Goal: Transaction & Acquisition: Purchase product/service

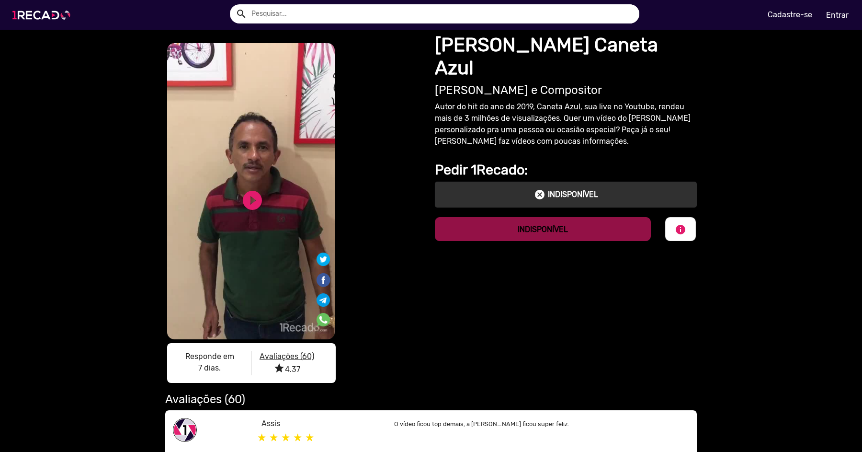
click at [34, 20] on img at bounding box center [43, 15] width 72 height 41
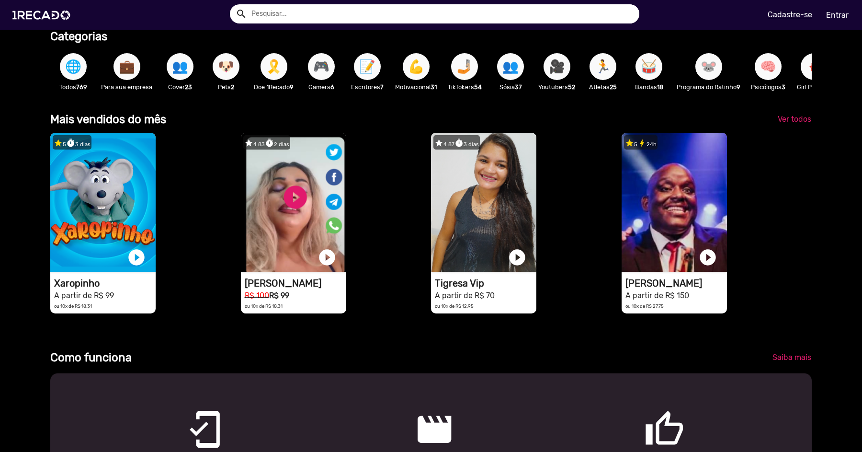
scroll to position [312, 0]
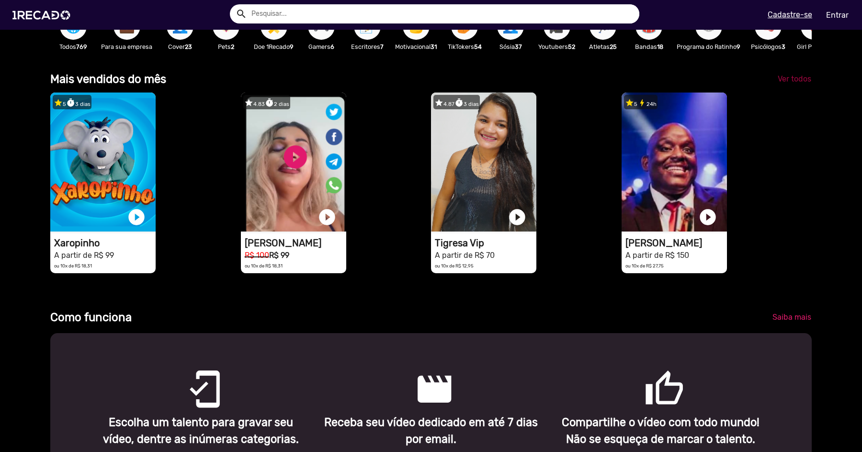
drag, startPoint x: 786, startPoint y: 80, endPoint x: 769, endPoint y: 121, distance: 44.5
click at [769, 121] on div "Mais vendidos do mês Ver todos star 5 timer 3 dias 1RECADO vídeos dedicados par…" at bounding box center [430, 177] width 761 height 215
click at [801, 79] on span "Ver todos" at bounding box center [795, 78] width 34 height 9
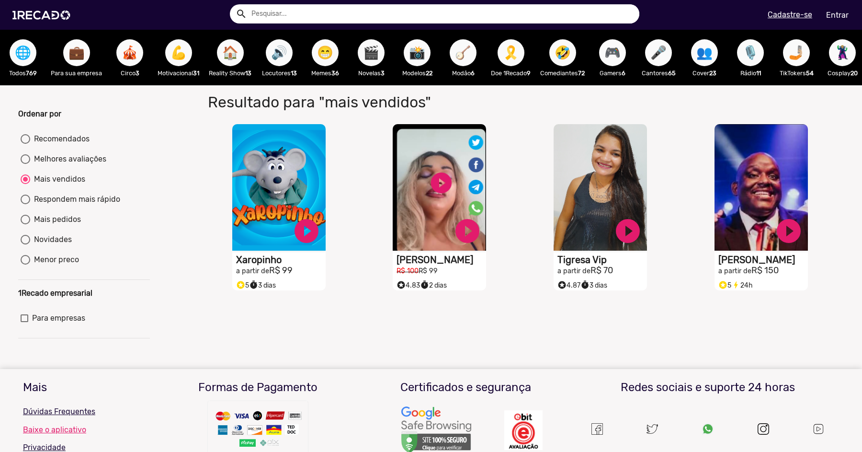
click at [132, 57] on span "🎪" at bounding box center [130, 52] width 16 height 27
radio input "true"
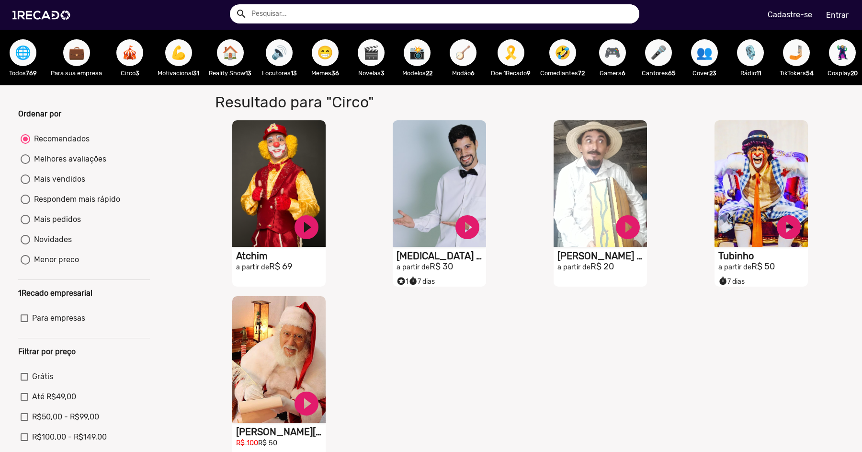
click at [233, 48] on span "🏠" at bounding box center [230, 52] width 16 height 27
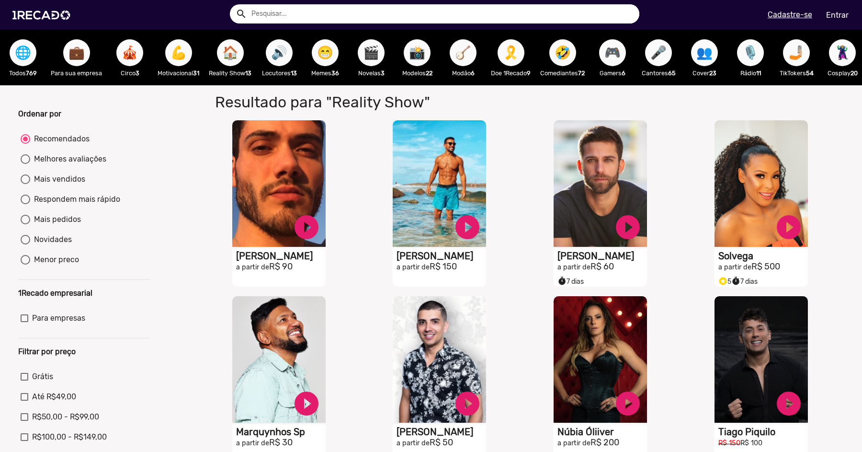
click at [185, 57] on span "💪" at bounding box center [178, 52] width 16 height 27
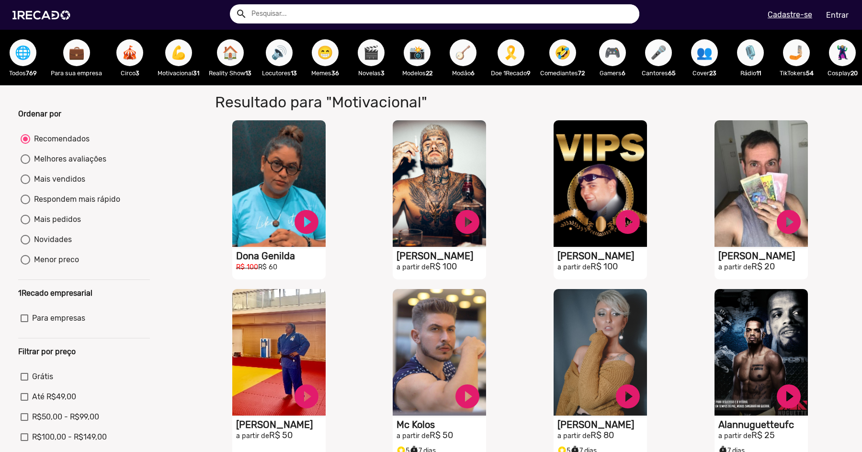
click at [672, 51] on button "🎤" at bounding box center [658, 52] width 27 height 27
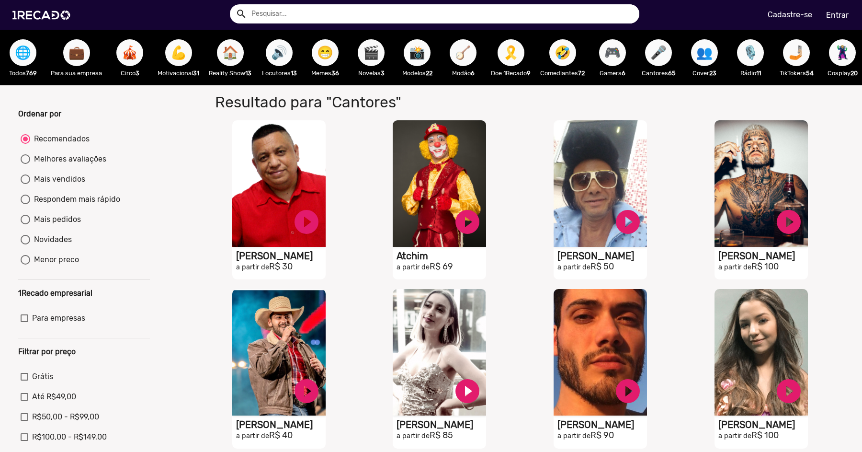
click at [471, 58] on span "🪕" at bounding box center [463, 52] width 16 height 27
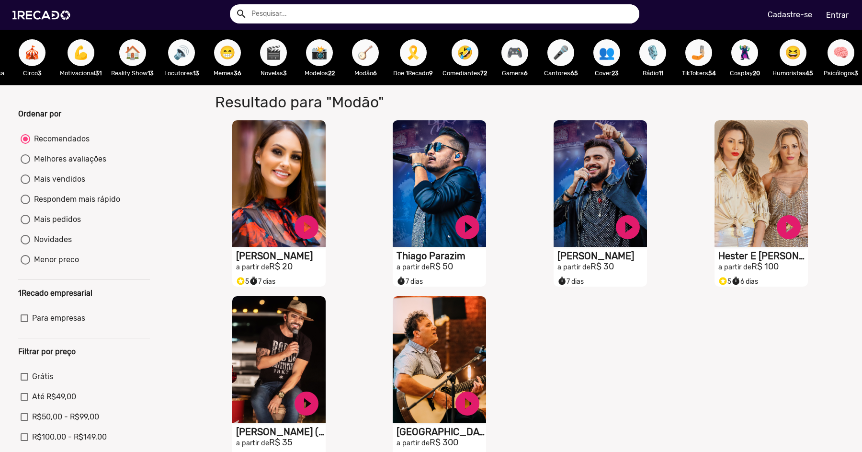
scroll to position [0, 136]
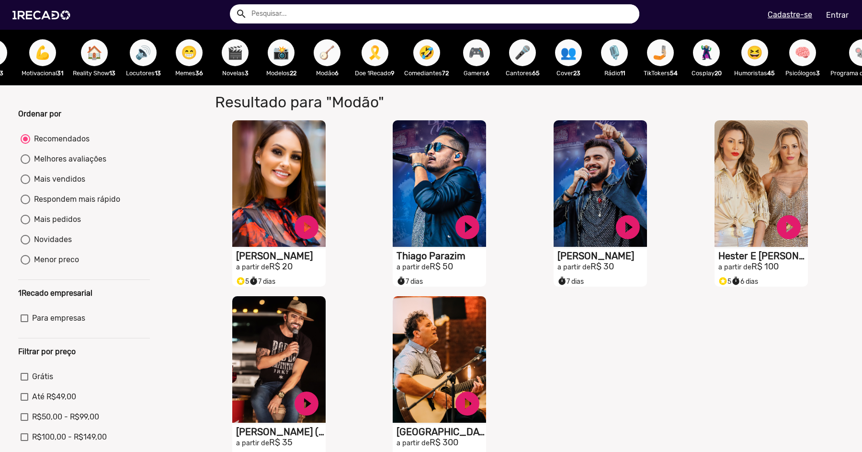
click at [612, 53] on button "🎙️" at bounding box center [614, 52] width 27 height 27
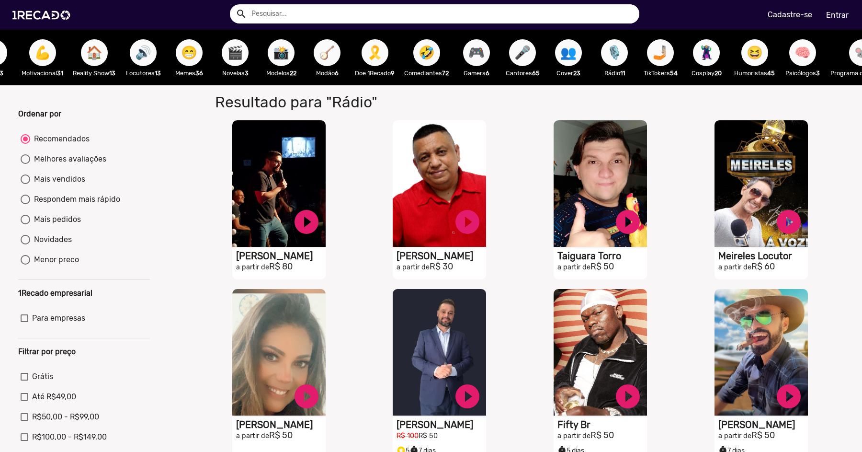
click at [759, 66] on span "😆" at bounding box center [754, 52] width 16 height 27
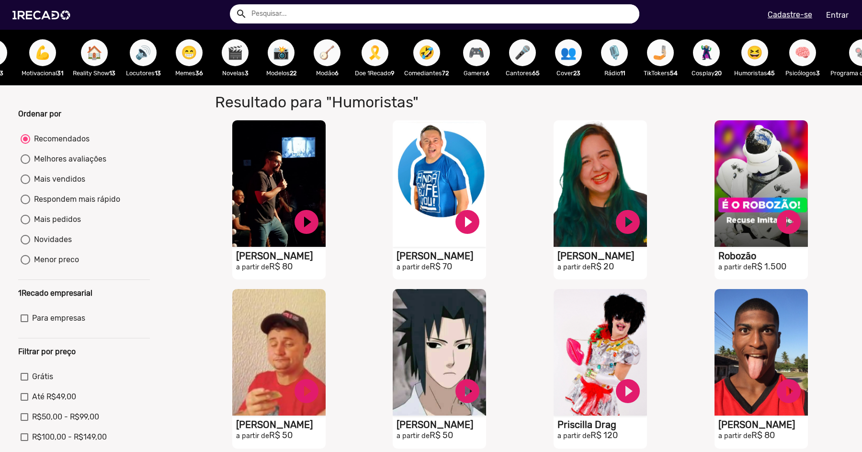
click at [666, 57] on span "🤳🏼" at bounding box center [660, 52] width 16 height 27
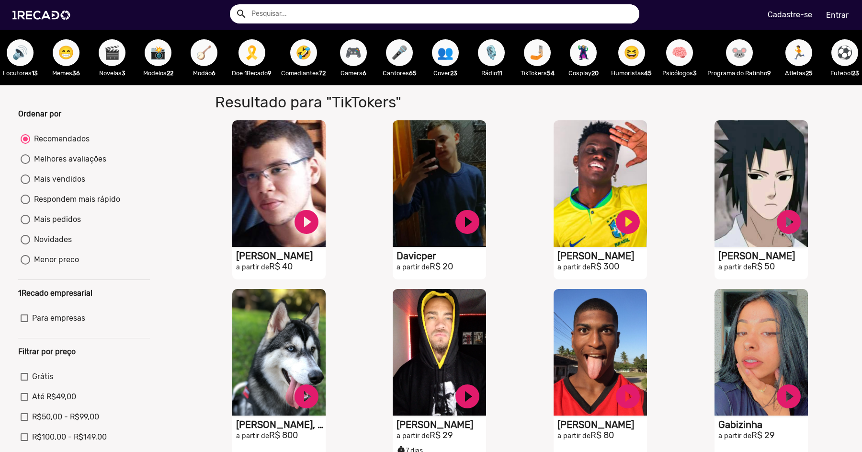
scroll to position [0, 297]
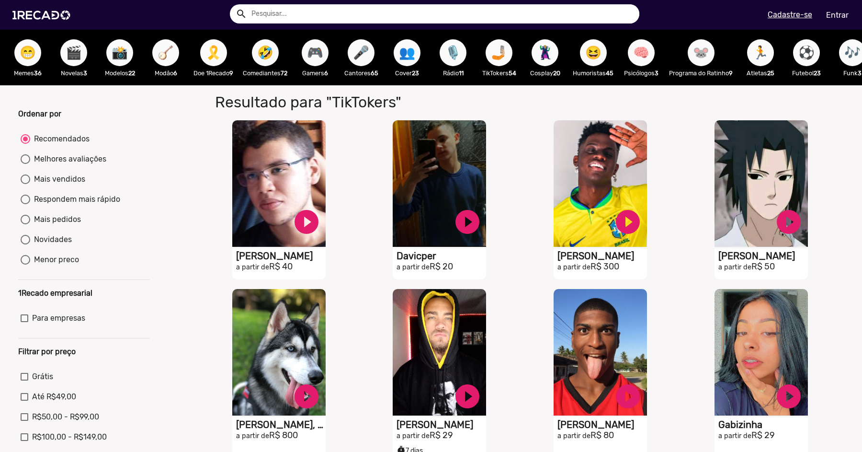
click at [714, 56] on button "🐭" at bounding box center [701, 52] width 27 height 27
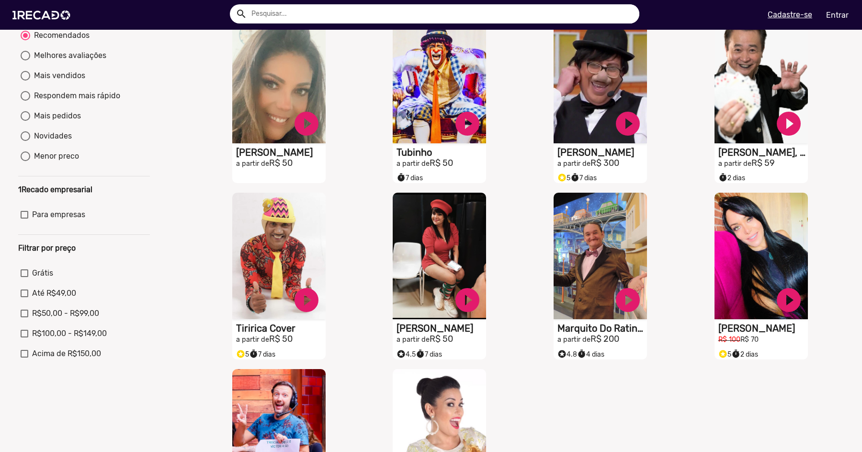
scroll to position [87, 0]
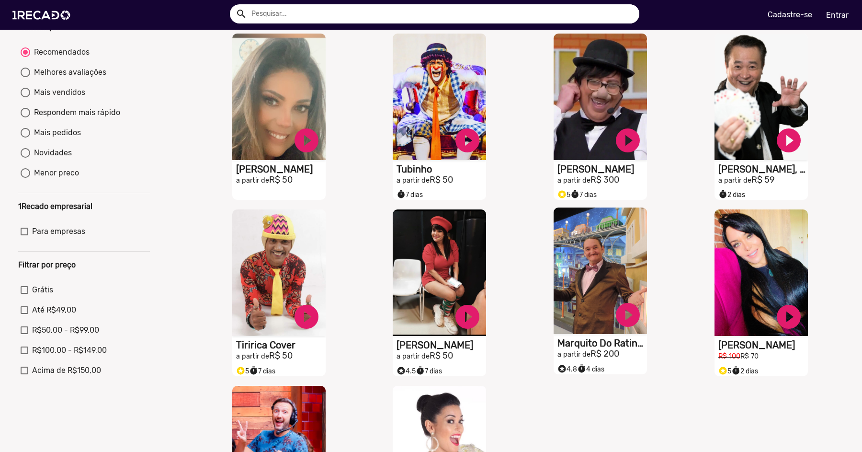
click at [568, 349] on h1 "Marquito Do Ratinho" at bounding box center [602, 342] width 90 height 11
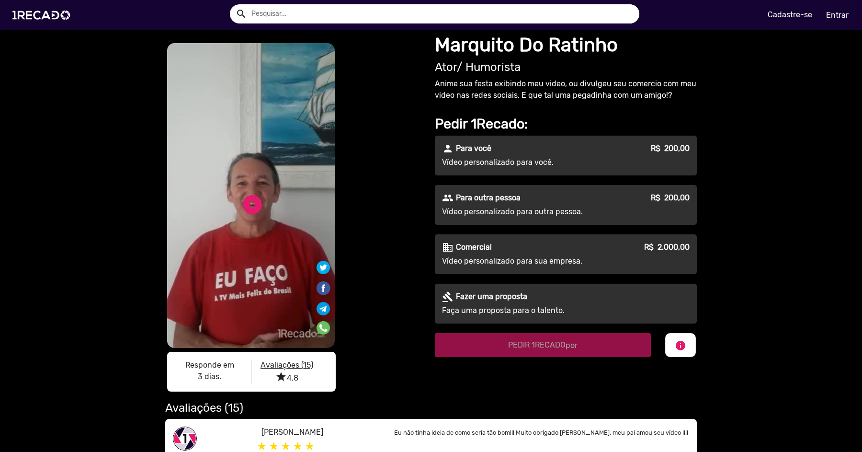
click at [233, 214] on div "play_circle_filled" at bounding box center [236, 201] width 29 height 36
click at [254, 210] on link "play_circle_filled" at bounding box center [252, 204] width 23 height 23
click at [240, 219] on video "S1RECADO vídeos dedicados para fãs e empresas" at bounding box center [251, 195] width 168 height 305
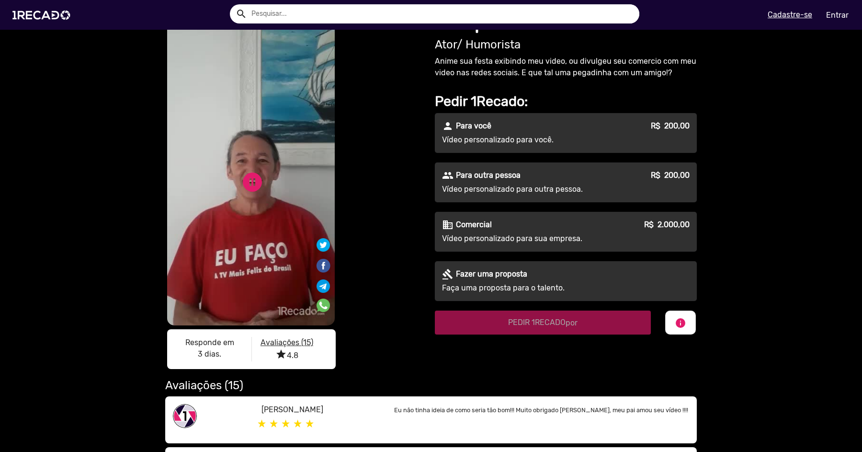
scroll to position [22, 0]
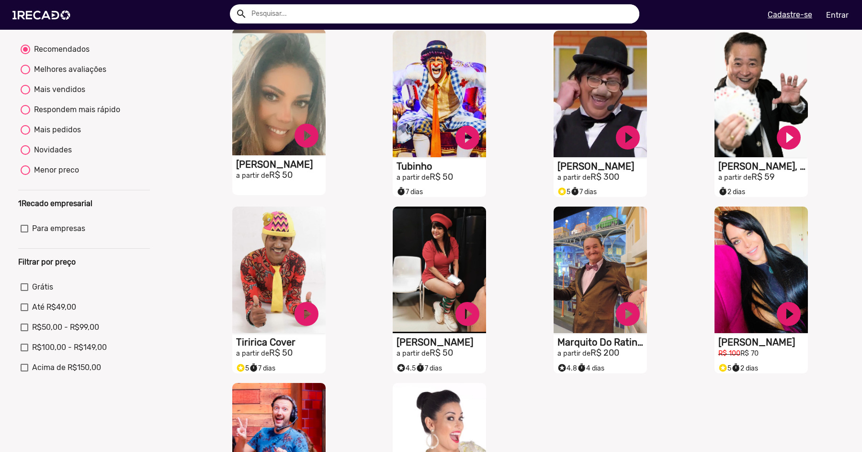
scroll to position [93, 0]
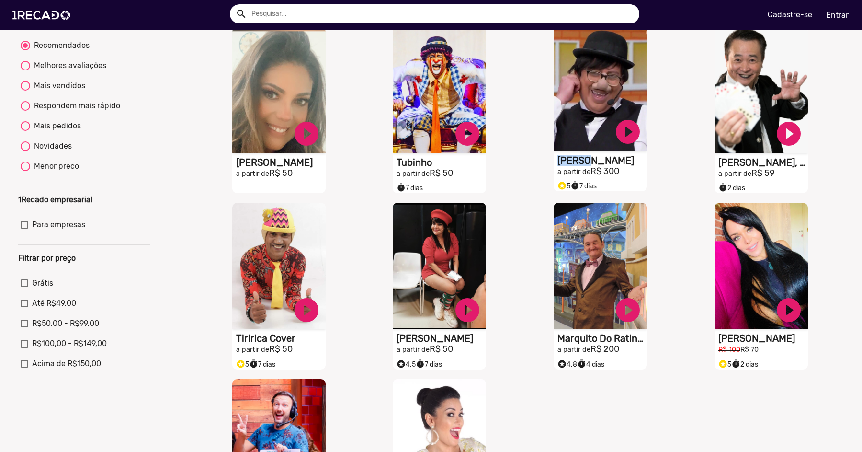
click at [574, 166] on h1 "[PERSON_NAME]" at bounding box center [602, 160] width 90 height 11
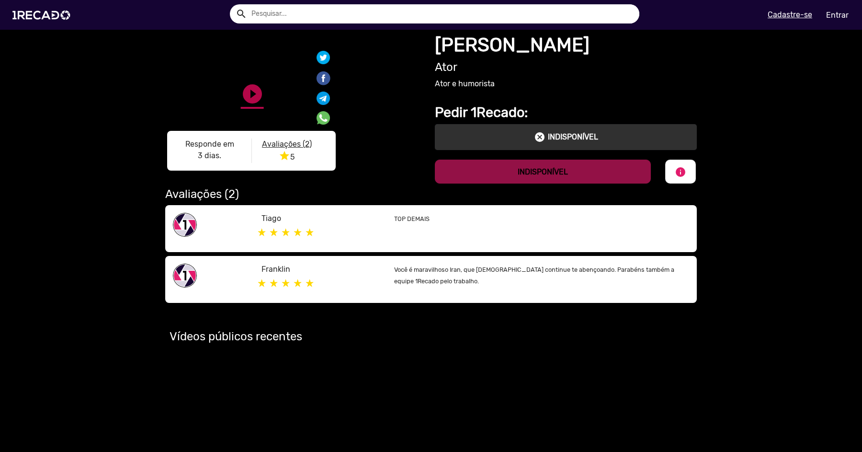
click at [250, 91] on link "play_circle_filled" at bounding box center [252, 93] width 23 height 23
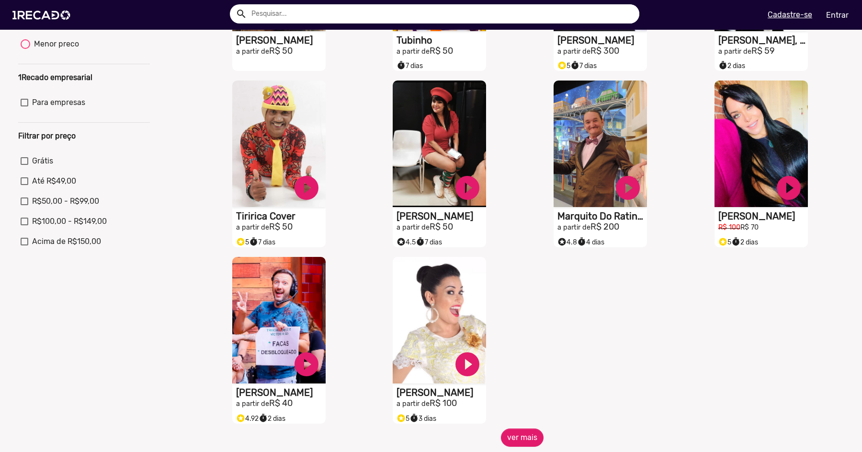
scroll to position [232, 0]
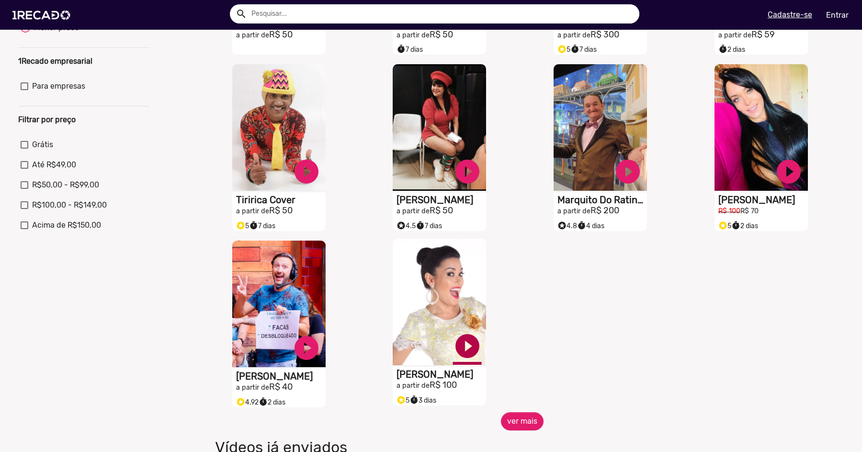
click at [472, 358] on link "play_circle_filled" at bounding box center [467, 345] width 29 height 29
click at [467, 351] on link "pause_circle" at bounding box center [467, 345] width 29 height 29
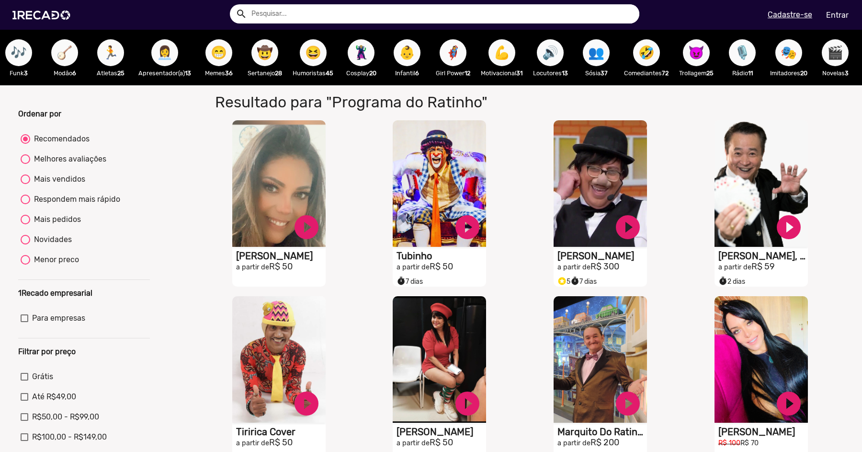
scroll to position [0, 489]
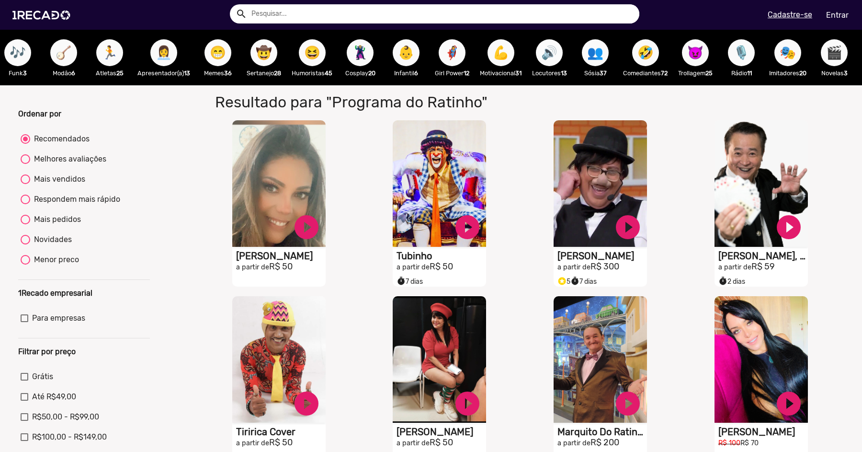
click at [557, 57] on span "🔊" at bounding box center [549, 52] width 16 height 27
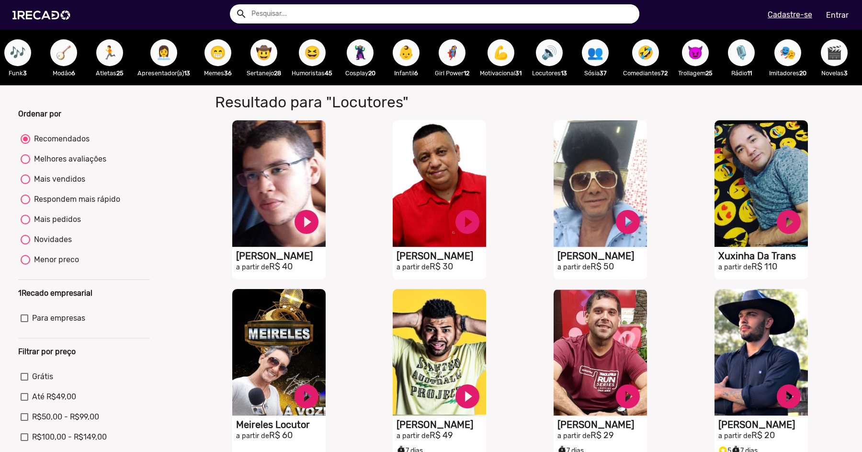
click at [697, 58] on span "😈" at bounding box center [695, 52] width 16 height 27
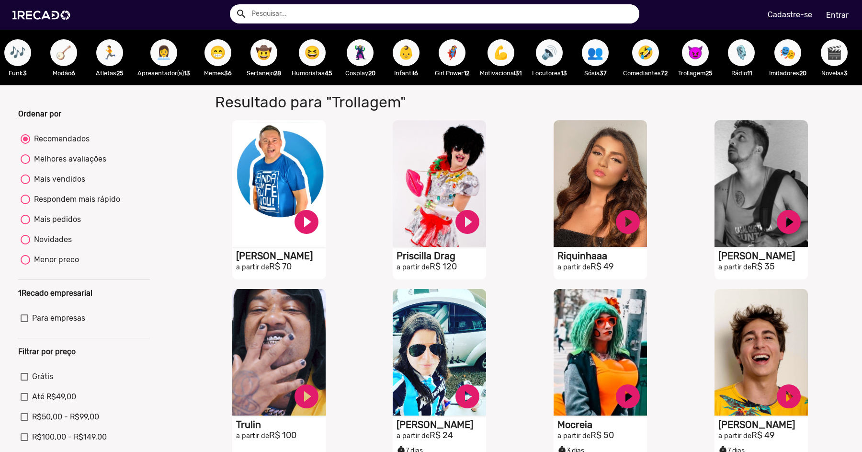
click at [709, 57] on button "😈" at bounding box center [695, 52] width 27 height 27
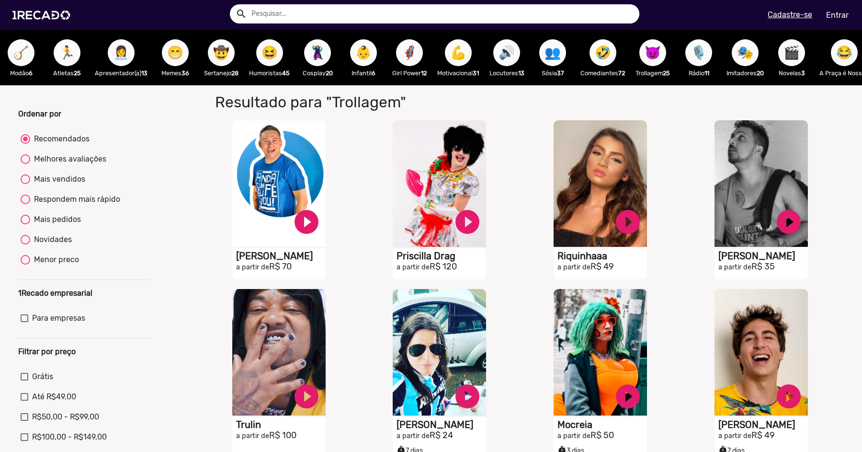
scroll to position [0, 533]
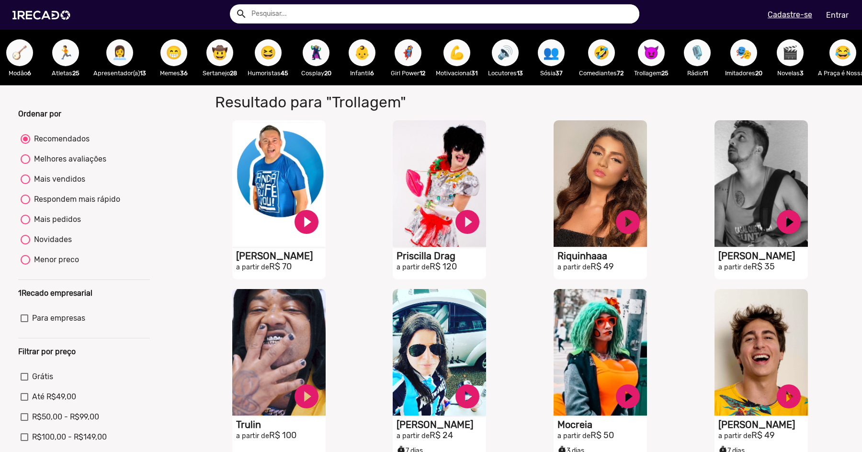
click at [701, 50] on span "🎙️" at bounding box center [697, 52] width 16 height 27
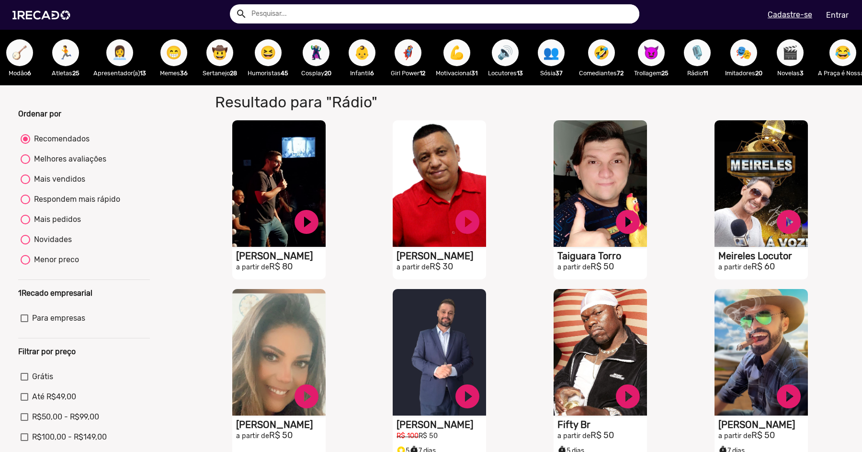
click at [711, 53] on button "🎙️" at bounding box center [697, 52] width 27 height 27
click at [803, 55] on button "🎬" at bounding box center [790, 52] width 27 height 27
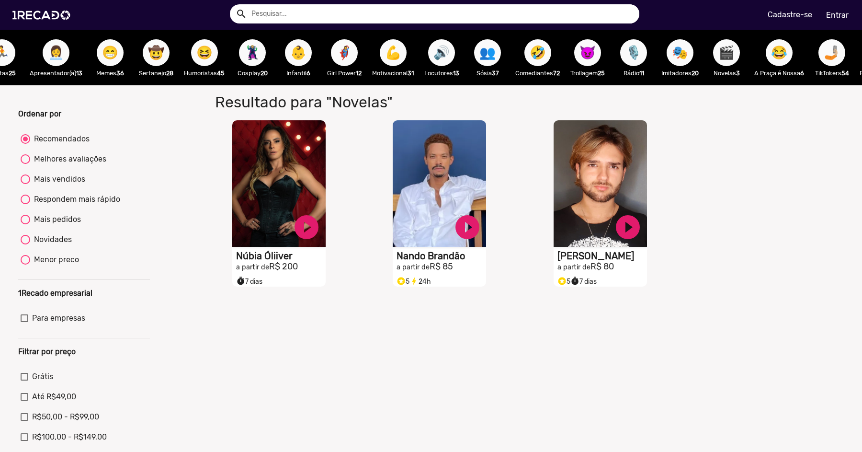
scroll to position [0, 611]
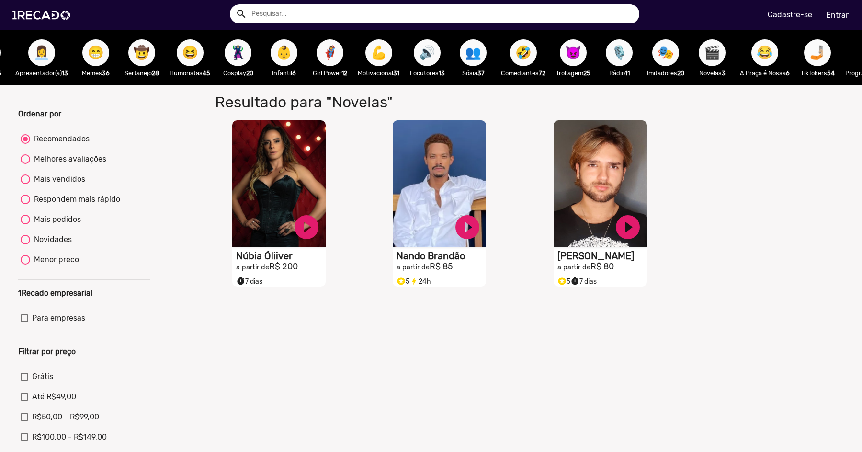
click at [773, 58] on span "😂" at bounding box center [765, 52] width 16 height 27
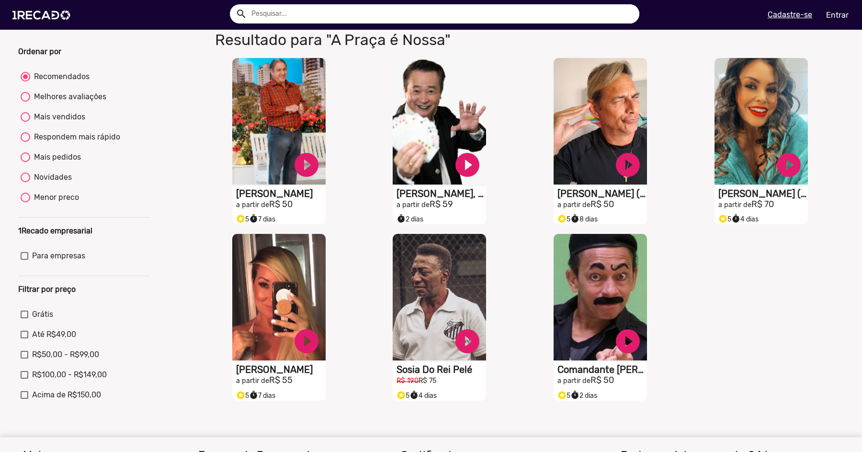
scroll to position [56, 0]
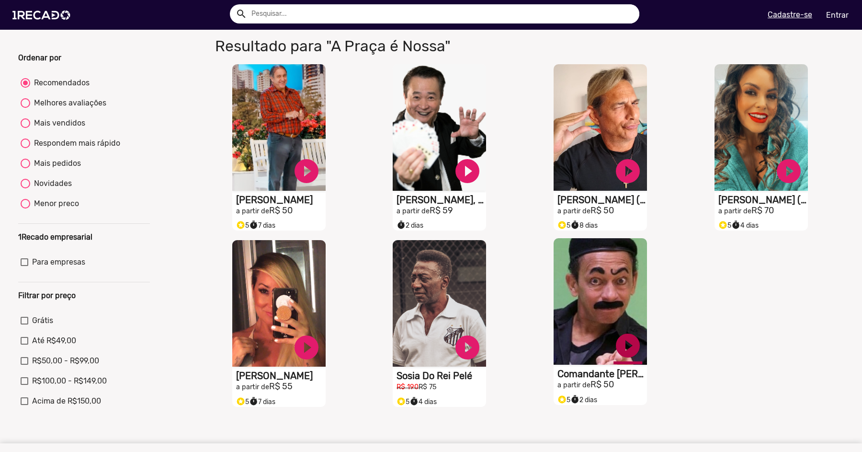
click at [627, 356] on link "play_circle_filled" at bounding box center [627, 345] width 29 height 29
click at [627, 351] on link "pause_circle" at bounding box center [627, 345] width 29 height 29
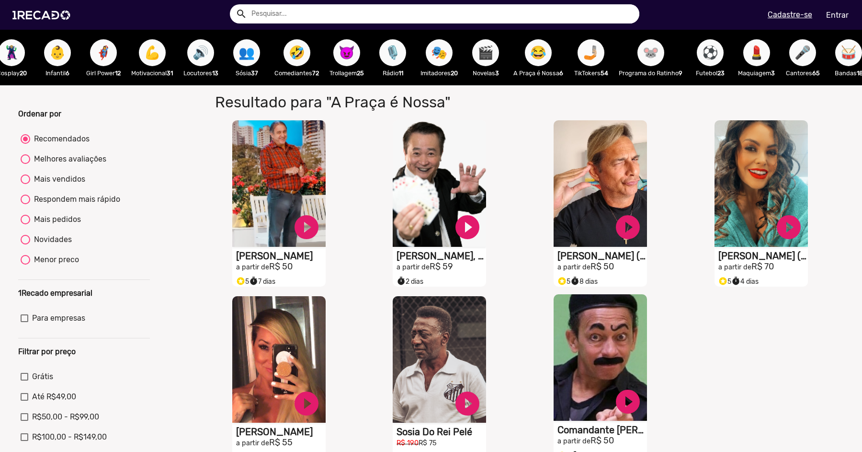
scroll to position [0, 870]
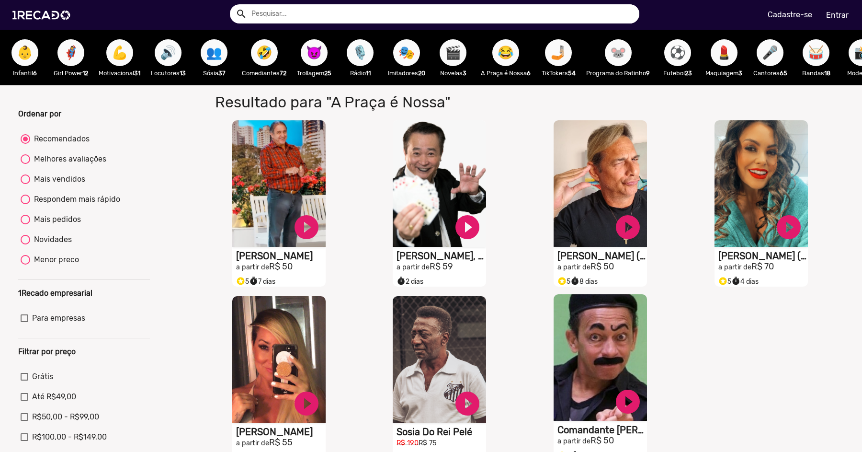
click at [686, 53] on span "⚽" at bounding box center [677, 52] width 16 height 27
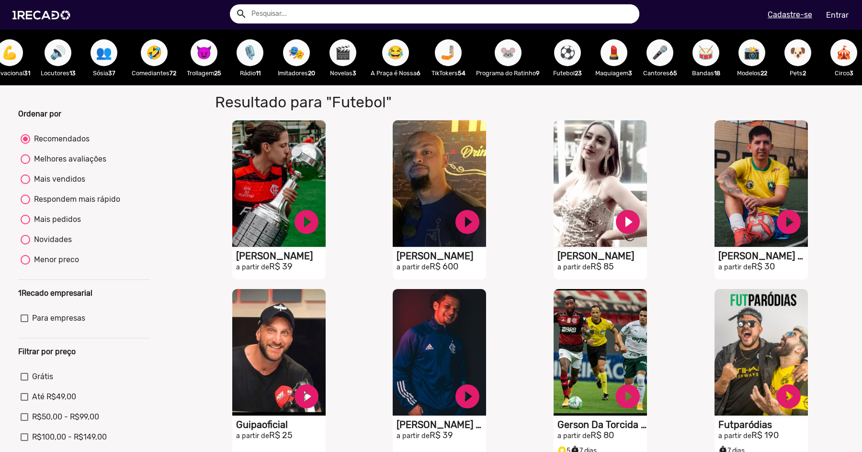
scroll to position [0, 987]
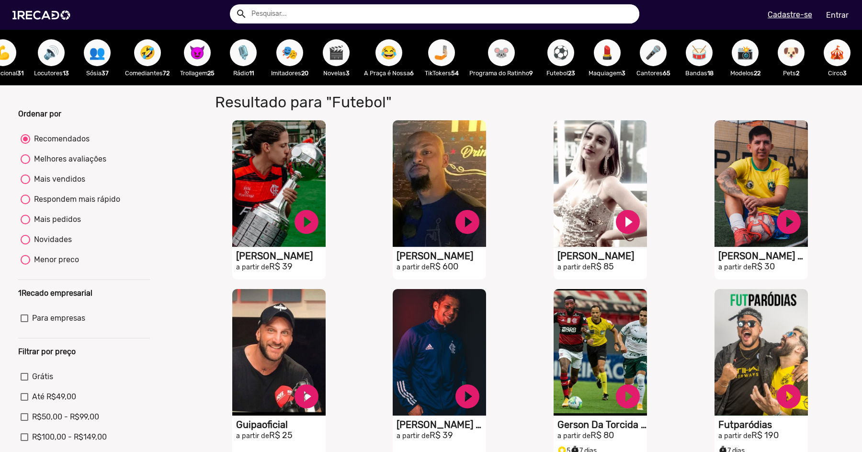
click at [707, 54] on span "🥁" at bounding box center [699, 52] width 16 height 27
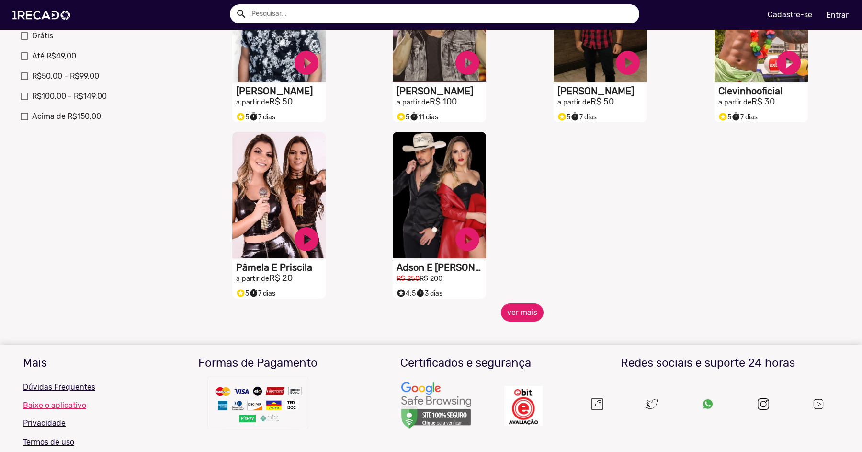
scroll to position [329, 0]
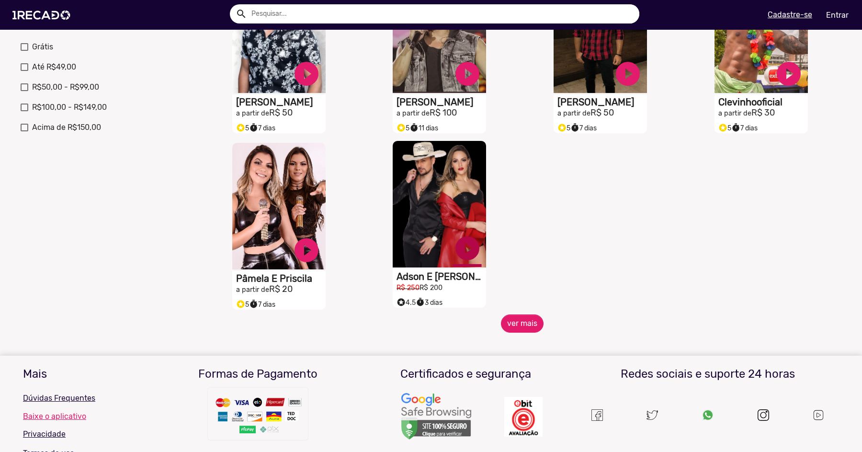
click at [464, 253] on link "play_circle_filled" at bounding box center [467, 248] width 29 height 29
click at [468, 257] on link "pause_circle" at bounding box center [467, 248] width 29 height 29
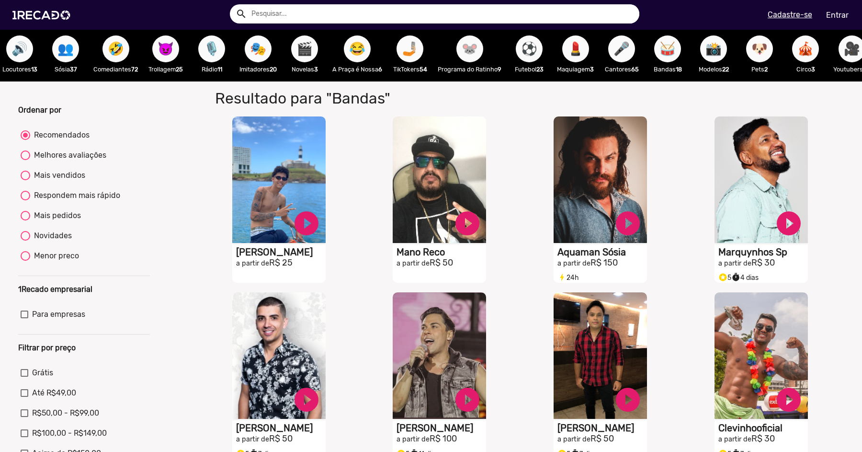
scroll to position [0, 1054]
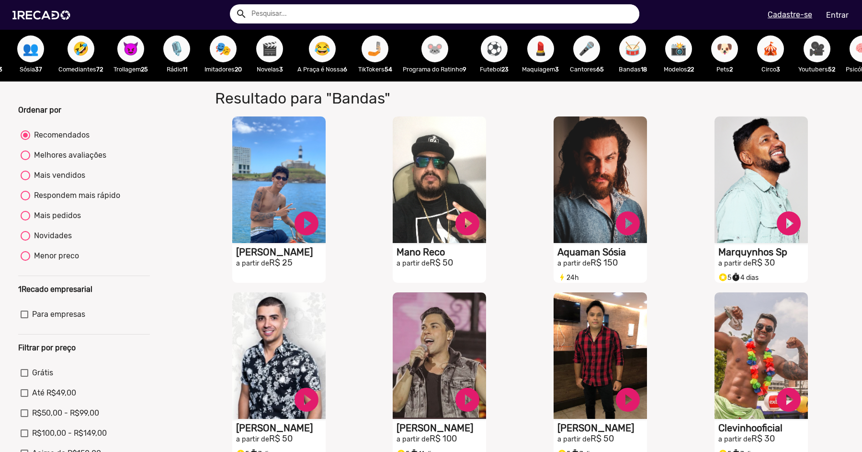
click at [687, 48] on span "📸" at bounding box center [678, 48] width 16 height 27
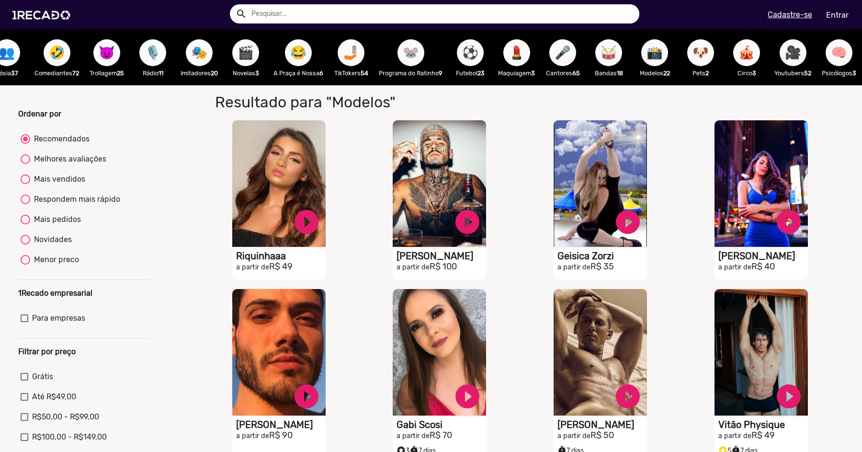
scroll to position [0, 1092]
click at [702, 55] on span "🐶" at bounding box center [700, 52] width 16 height 27
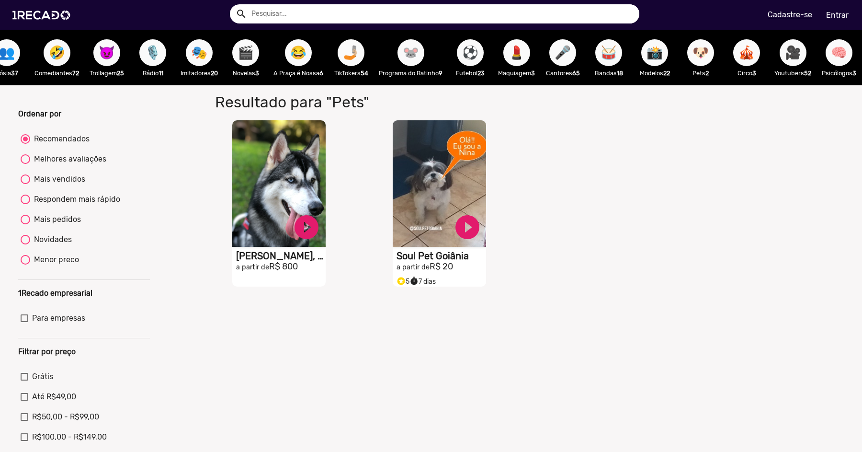
click at [786, 57] on span "🎥" at bounding box center [793, 52] width 16 height 27
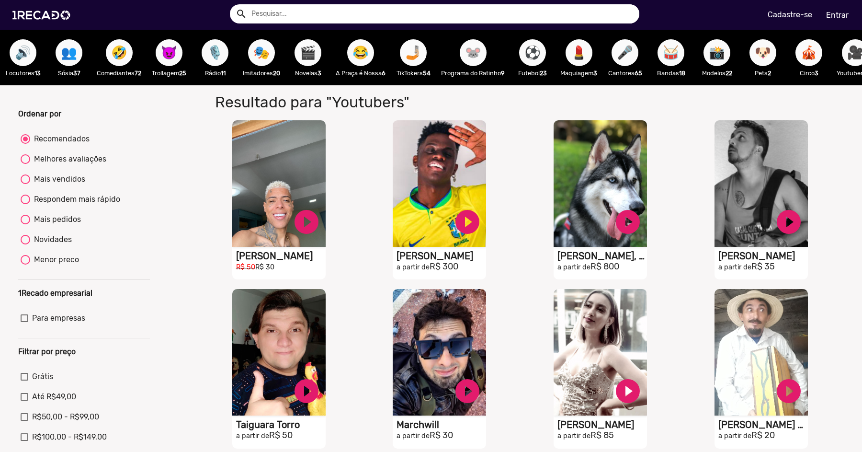
scroll to position [0, 950]
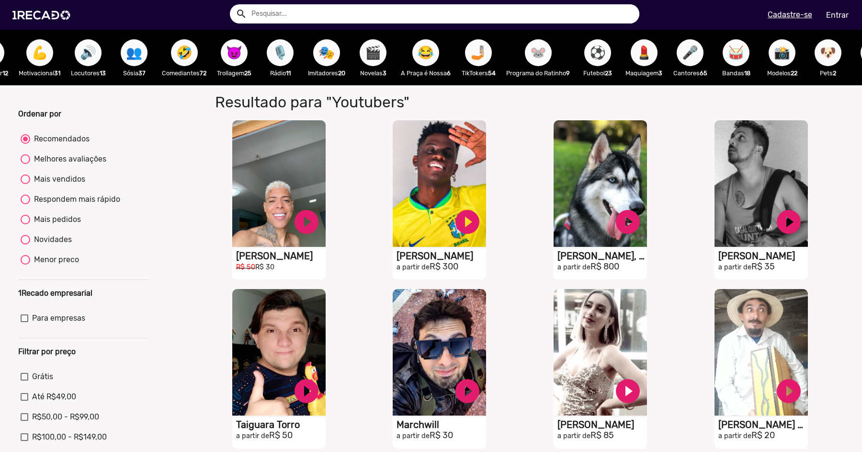
click at [546, 53] on span "🐭" at bounding box center [538, 52] width 16 height 27
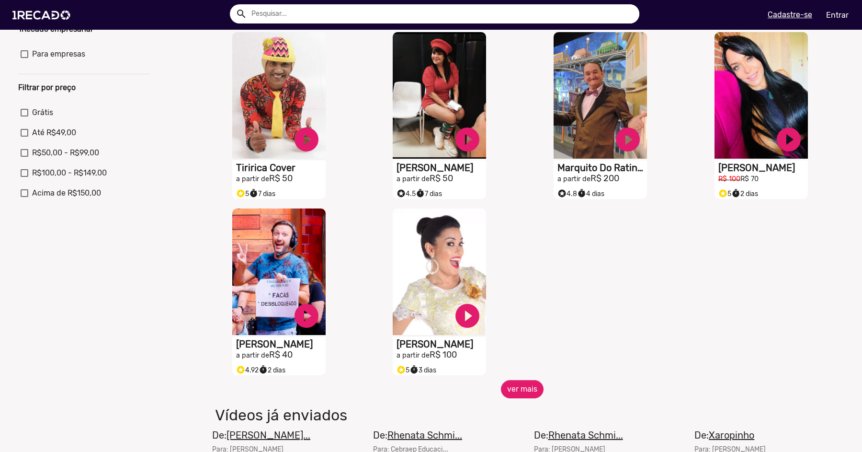
scroll to position [266, 0]
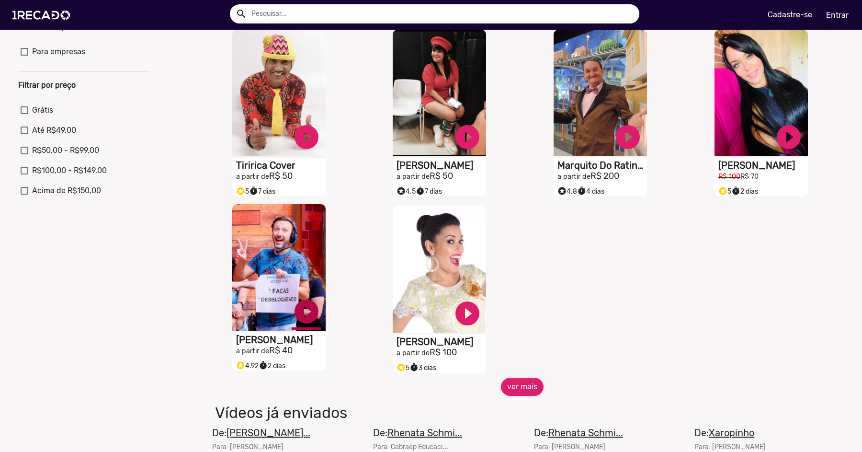
click at [303, 321] on link "play_circle_filled" at bounding box center [306, 311] width 29 height 29
click at [306, 320] on link "pause_circle" at bounding box center [306, 311] width 29 height 29
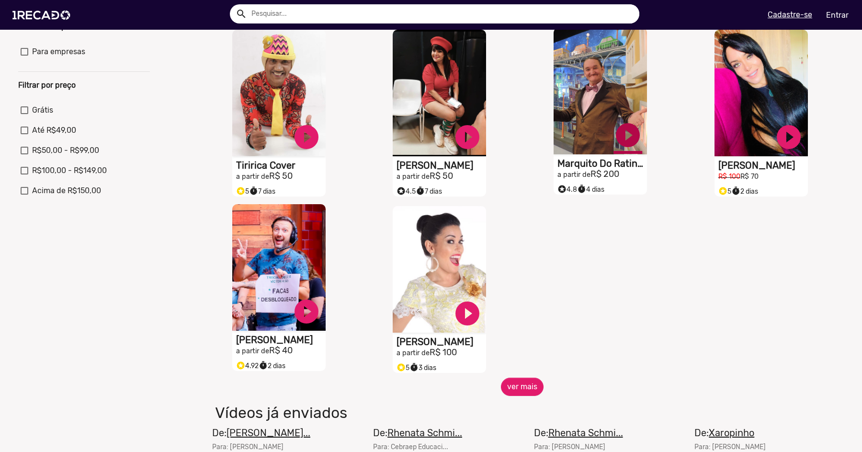
click at [628, 138] on link "play_circle_filled" at bounding box center [627, 135] width 29 height 29
click at [610, 169] on h1 "Marquito Do Ratinho" at bounding box center [602, 163] width 90 height 11
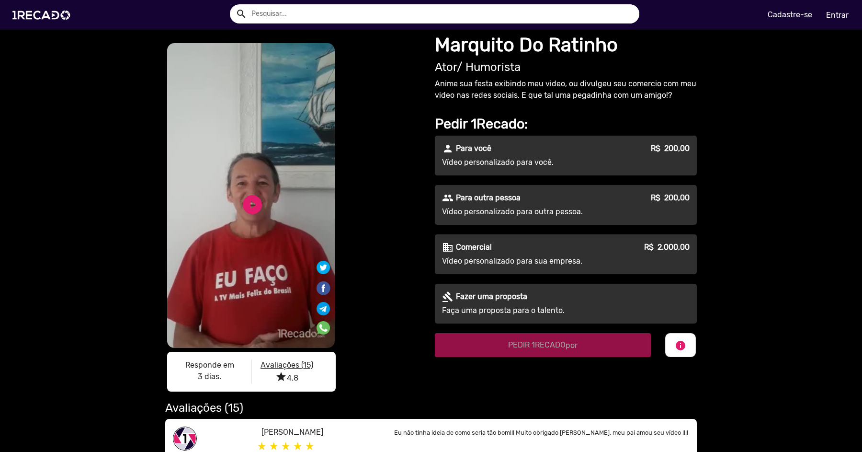
click at [523, 206] on p "Vídeo personalizado para outra pessoa." at bounding box center [528, 211] width 173 height 11
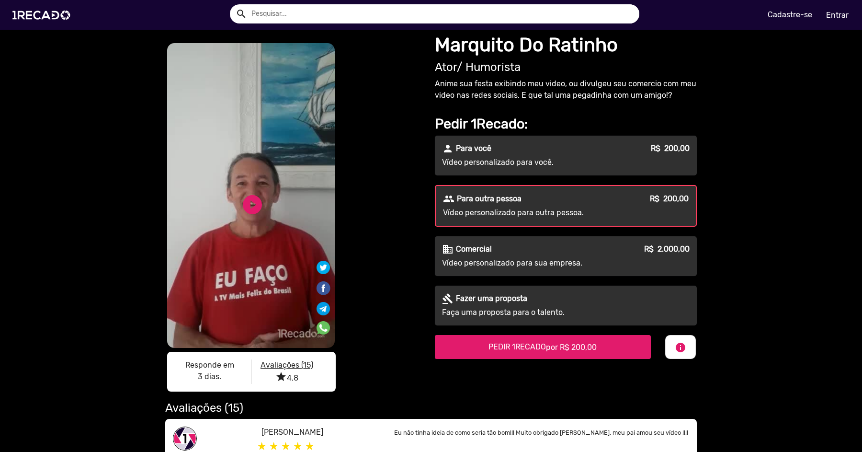
click at [541, 347] on span "PEDIR 1RECADO por R$ 200,00" at bounding box center [542, 346] width 108 height 9
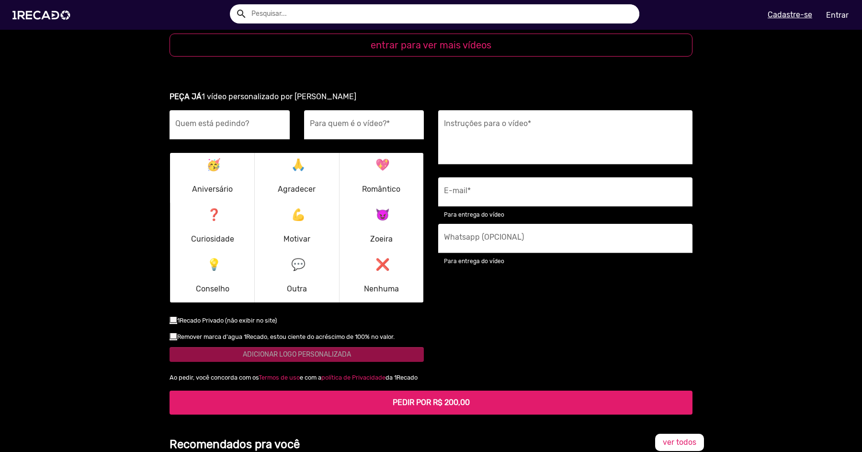
scroll to position [1175, 0]
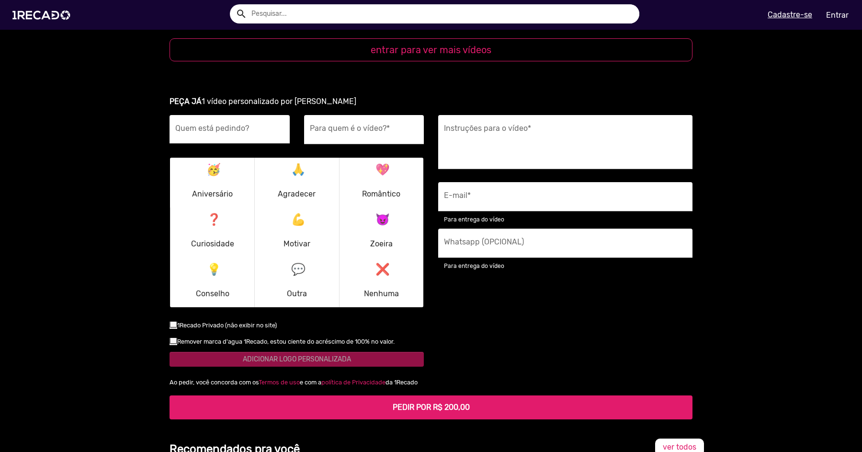
click at [250, 126] on input "Quem está pedindo?" at bounding box center [229, 132] width 109 height 12
type input "h"
type input "H"
type input "C"
type input "Jean"
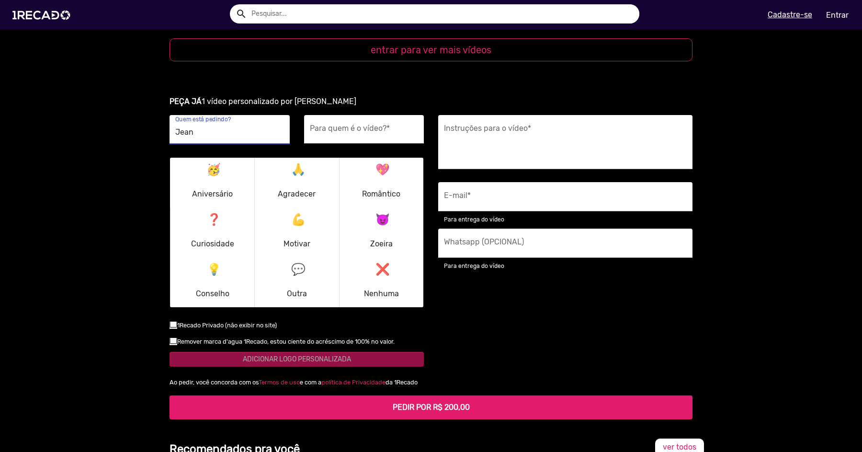
click at [352, 126] on input "Para quem é o vídeo? *" at bounding box center [364, 132] width 109 height 12
type input "Chico"
click at [248, 126] on input "Jean" at bounding box center [229, 132] width 109 height 12
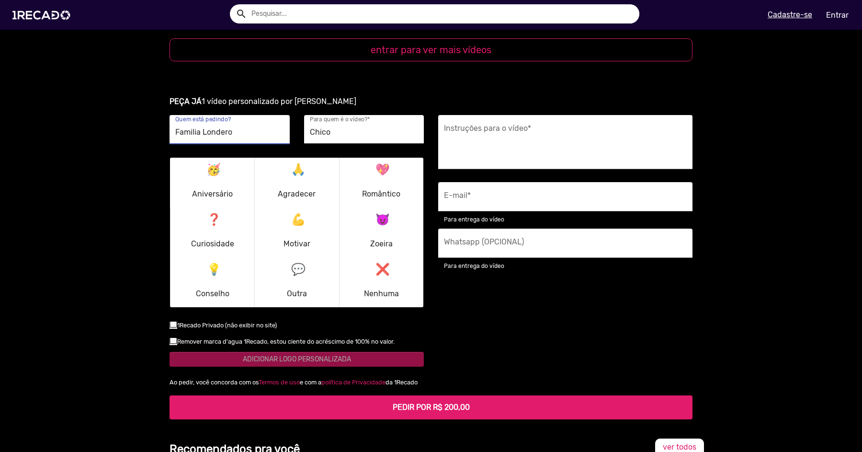
type input "Familia Londero"
click at [371, 126] on input "Chico" at bounding box center [364, 132] width 109 height 12
type input "[PERSON_NAME]"
click at [213, 171] on p "🥳 Aniversário" at bounding box center [212, 182] width 41 height 46
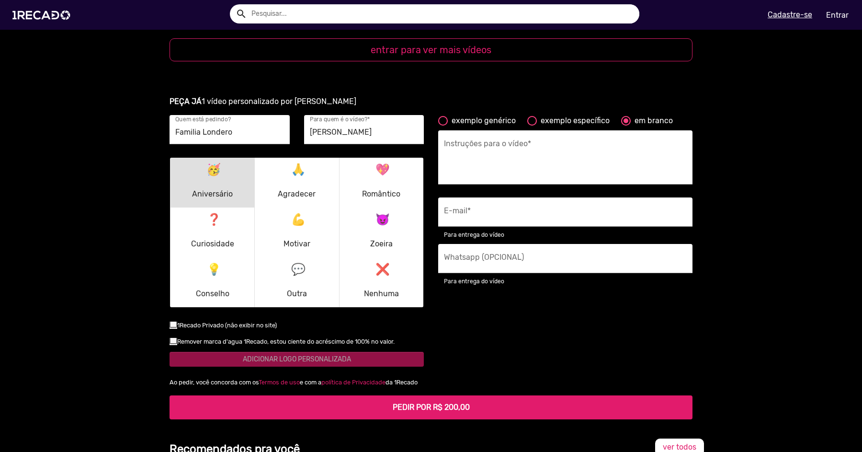
click at [497, 115] on div "exemplo genérico" at bounding box center [482, 120] width 68 height 11
click at [443, 125] on input "exemplo genérico" at bounding box center [442, 125] width 0 height 0
radio input "true"
type textarea "[destinatário] é realmente um grande fã, então apenas receber um 'olá' geral e …"
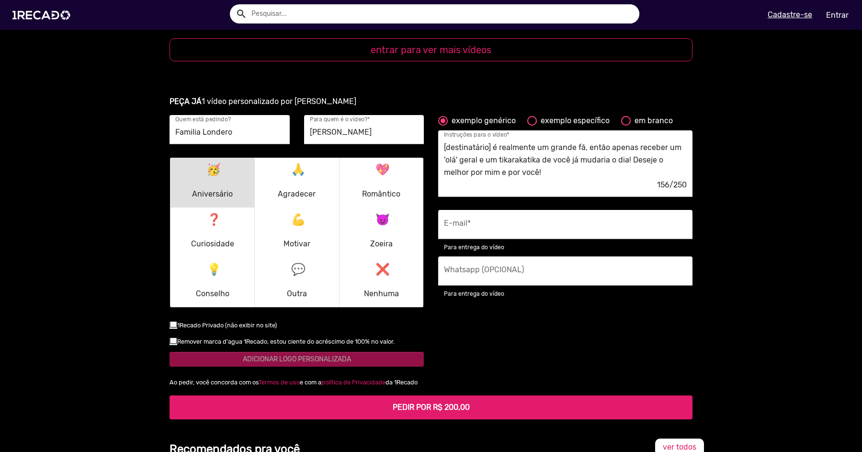
click at [531, 116] on div at bounding box center [532, 121] width 10 height 10
click at [531, 125] on input "exemplo específico" at bounding box center [531, 125] width 0 height 0
radio input "true"
type textarea "Deseje um feliz aniversário para o [destinatário] e conte uma história que você…"
click at [678, 163] on textarea "Deseje um feliz aniversário para o [destinatário] e conte uma história que você…" at bounding box center [565, 159] width 243 height 39
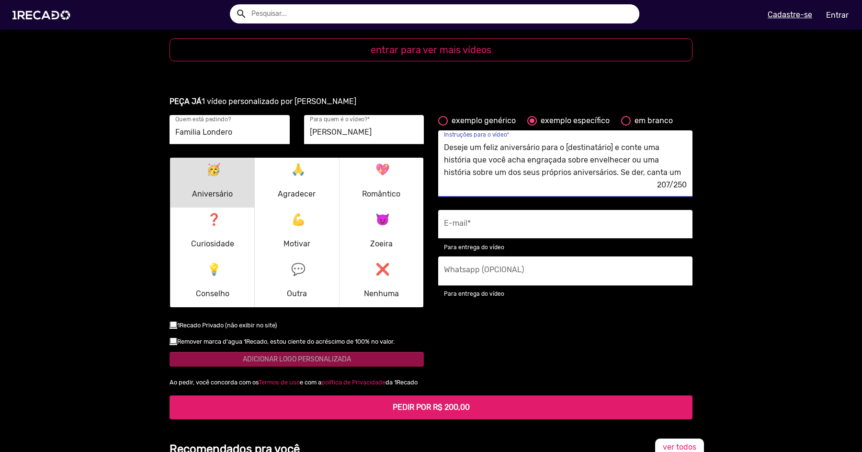
click at [554, 221] on input "E-mail *" at bounding box center [565, 227] width 243 height 12
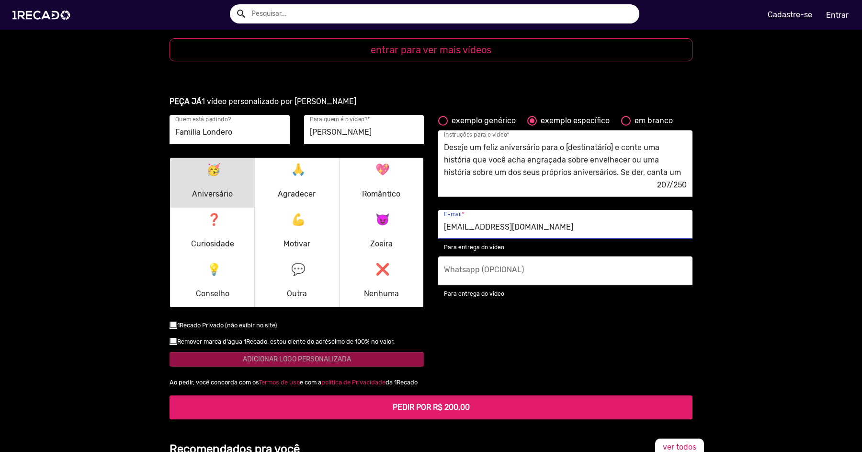
type input "[EMAIL_ADDRESS][DOMAIN_NAME]"
click at [534, 256] on div "Whatsapp (OPCIONAL)" at bounding box center [565, 270] width 243 height 29
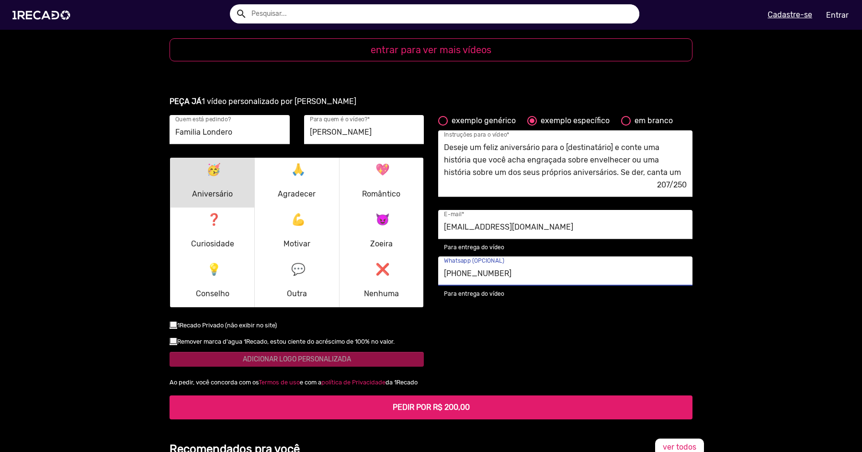
type input "[PHONE_NUMBER]"
click at [515, 309] on div "exemplo genérico exemplo específico em branco Deseje um feliz aniversário para …" at bounding box center [565, 245] width 269 height 261
click at [227, 338] on small "Remover marca d'agua 1Recado, estou ciente do acréscimo de 100% no valor." at bounding box center [285, 341] width 217 height 7
click at [173, 344] on input "checkbox" at bounding box center [173, 344] width 0 height 0
checkbox input "true"
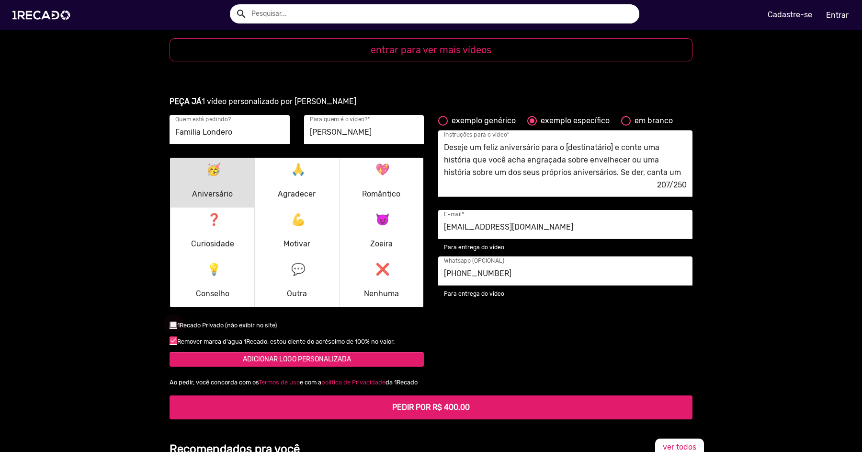
click at [173, 320] on div at bounding box center [174, 324] width 8 height 8
click at [173, 328] on input "checkbox" at bounding box center [173, 328] width 0 height 0
checkbox input "true"
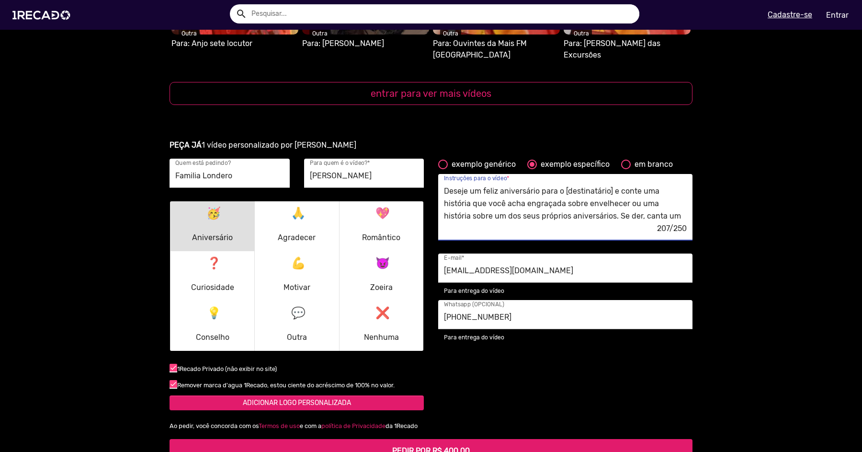
scroll to position [2, 0]
drag, startPoint x: 681, startPoint y: 203, endPoint x: 612, endPoint y: 190, distance: 70.6
click at [612, 190] on textarea "Deseje um feliz aniversário para o [destinatário] e conte uma história que você…" at bounding box center [565, 203] width 243 height 39
drag, startPoint x: 611, startPoint y: 174, endPoint x: 565, endPoint y: 179, distance: 46.2
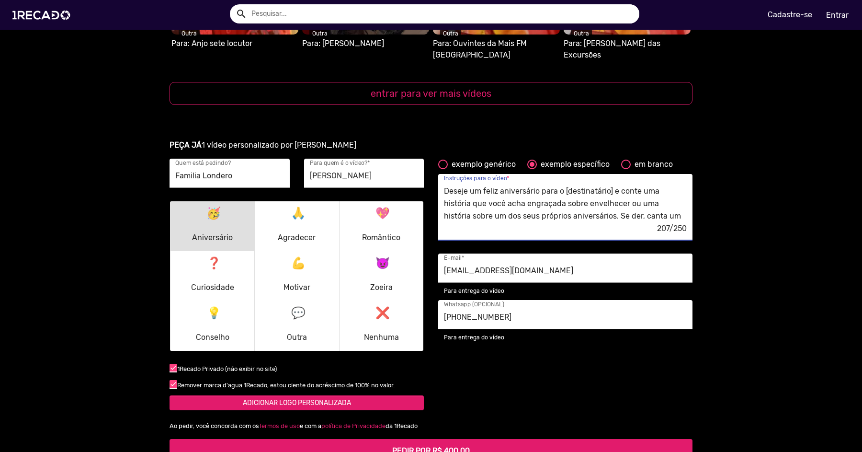
click at [565, 184] on textarea "Deseje um feliz aniversário para o [destinatário] e conte uma história que você…" at bounding box center [565, 203] width 243 height 39
drag, startPoint x: 674, startPoint y: 203, endPoint x: 587, endPoint y: 182, distance: 90.2
click at [587, 184] on textarea "Deseje um feliz aniversário para o [PERSON_NAME] e conte uma história que você …" at bounding box center [565, 203] width 243 height 39
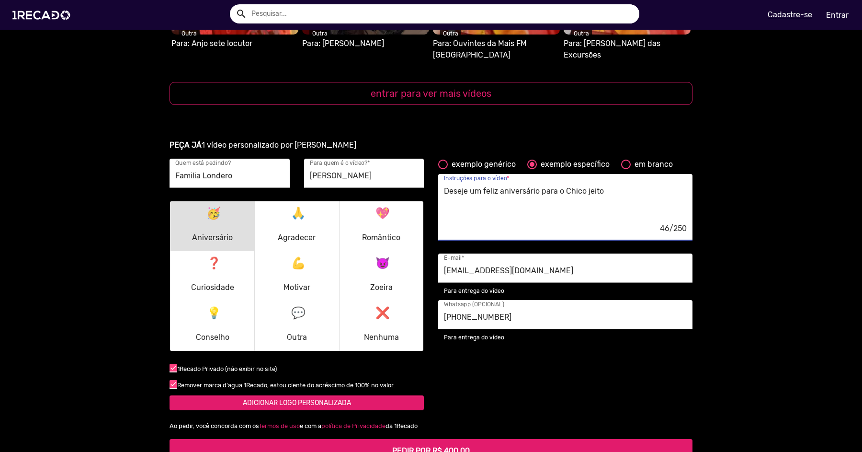
click at [591, 184] on textarea "Deseje um feliz aniversário para o Chico jeito" at bounding box center [565, 203] width 243 height 39
drag, startPoint x: 559, startPoint y: 185, endPoint x: 599, endPoint y: 178, distance: 40.9
click at [599, 184] on textarea "Deseje um feliz aniversário para o [PERSON_NAME], ele adora o programa do ratin…" at bounding box center [565, 203] width 243 height 39
drag, startPoint x: 534, startPoint y: 192, endPoint x: 601, endPoint y: 181, distance: 68.0
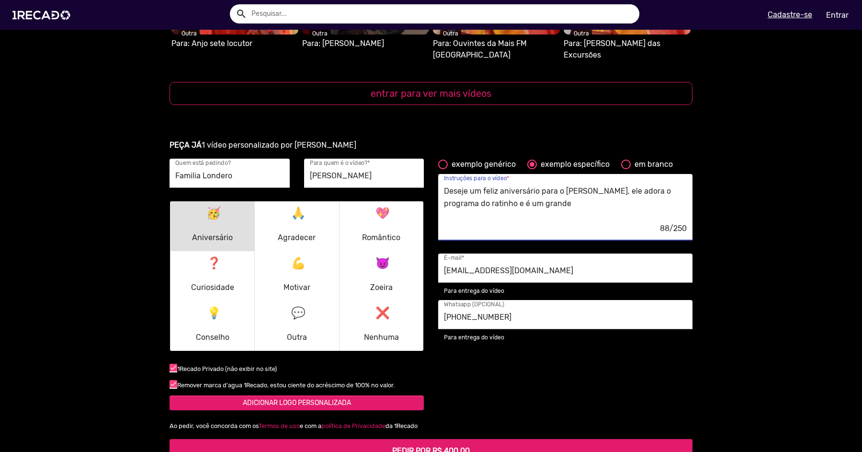
click at [601, 184] on textarea "Deseje um feliz aniversário para o [PERSON_NAME], ele adora o programa do ratin…" at bounding box center [565, 203] width 243 height 39
drag, startPoint x: 630, startPoint y: 199, endPoint x: 562, endPoint y: 203, distance: 67.6
click at [562, 203] on textarea "Deseje um feliz aniversário para o Chico, ele é um grande fã do programa do rat…" at bounding box center [565, 203] width 243 height 39
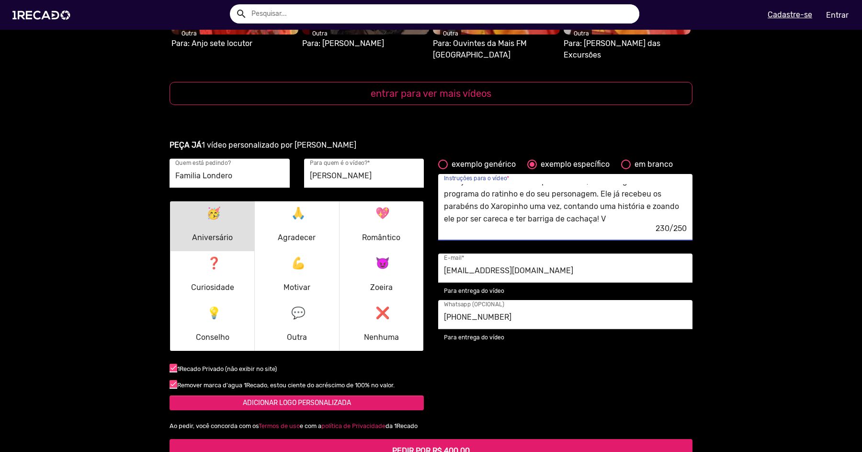
type textarea "Deseje um feliz aniversário para o Chico, ele é um grande fã do programa do rat…"
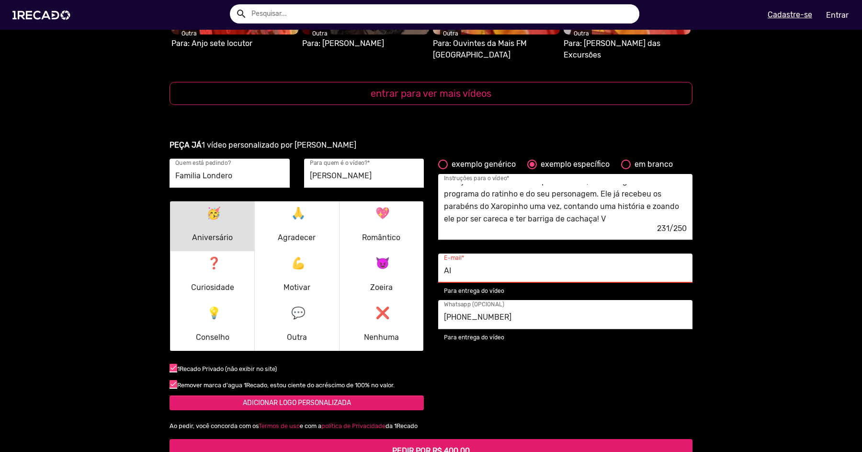
type input "A"
click at [628, 208] on textarea "Deseje um feliz aniversário para o Chico, ele é um grande fã do programa do rat…" at bounding box center [565, 203] width 243 height 39
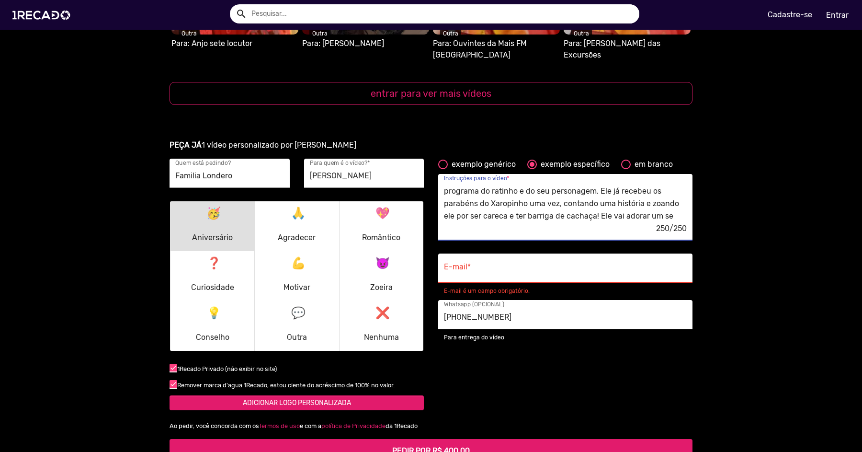
drag, startPoint x: 670, startPoint y: 209, endPoint x: 598, endPoint y: 209, distance: 71.8
click at [598, 209] on textarea "Deseje um feliz aniversário para o Chico, ele é um grande fã do programa do rat…" at bounding box center [565, 203] width 243 height 39
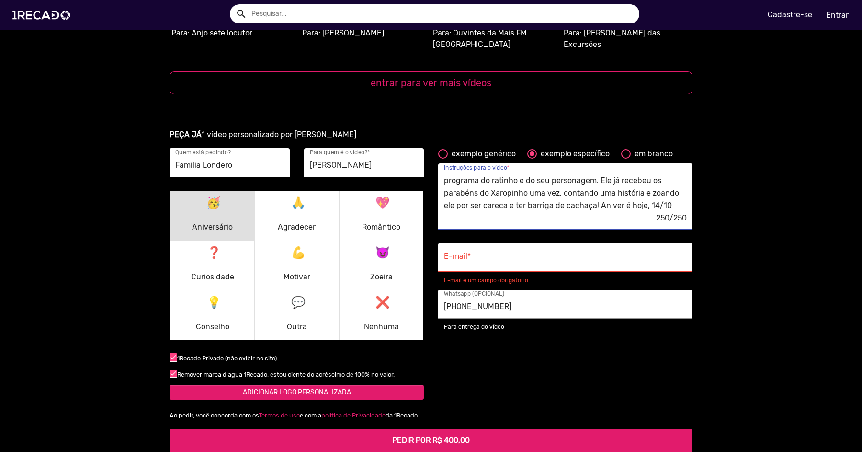
scroll to position [1143, 0]
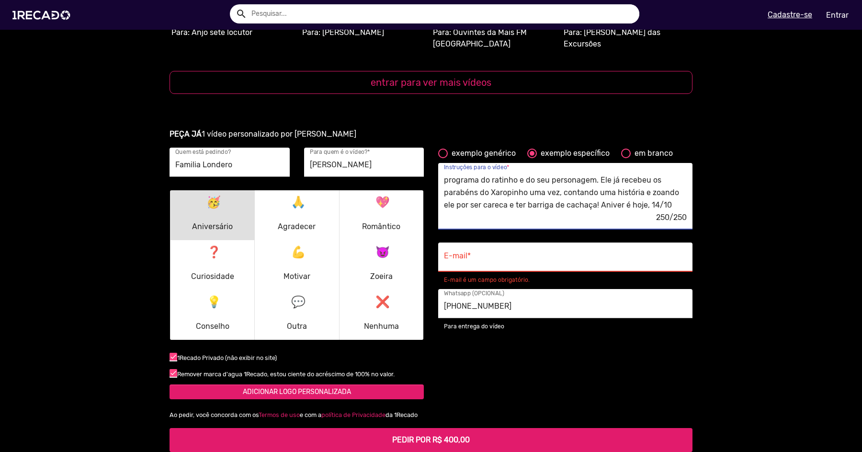
type textarea "Deseje um feliz aniversário para o Chico, ele é um grande fã do programa do rat…"
click at [556, 253] on input "E-mail *" at bounding box center [565, 259] width 243 height 12
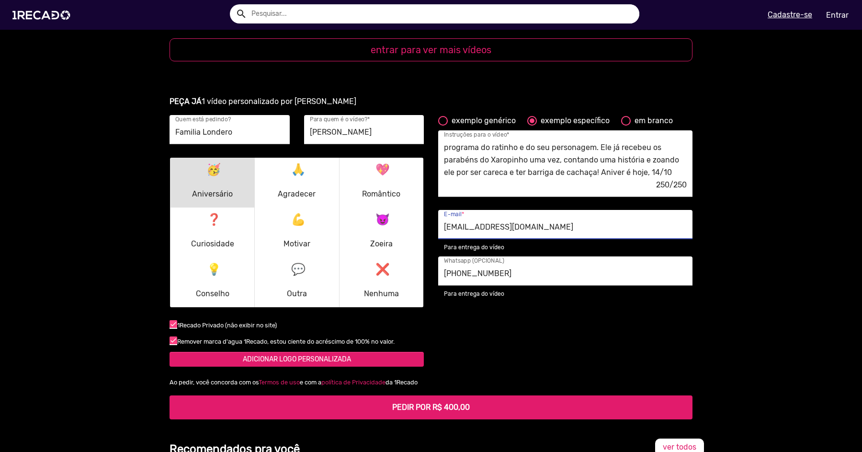
scroll to position [1187, 0]
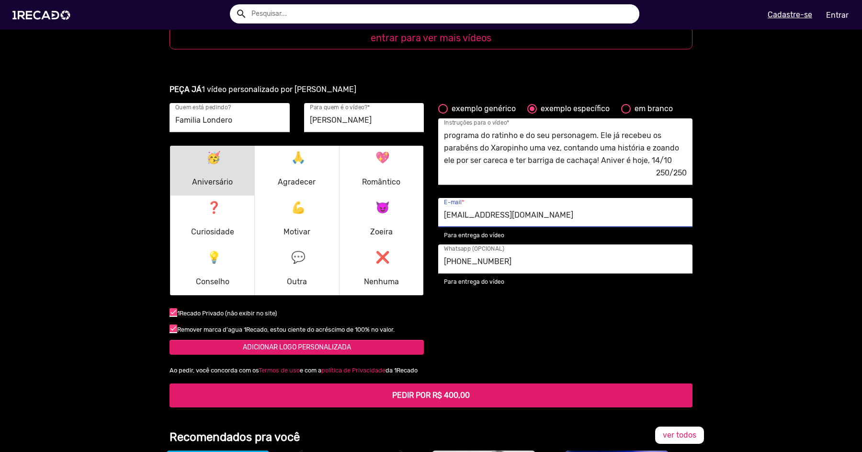
type input "[EMAIL_ADDRESS][DOMAIN_NAME]"
click at [175, 326] on mat-checkbox at bounding box center [174, 329] width 8 height 7
click at [173, 332] on input "checkbox" at bounding box center [173, 332] width 0 height 0
checkbox input "false"
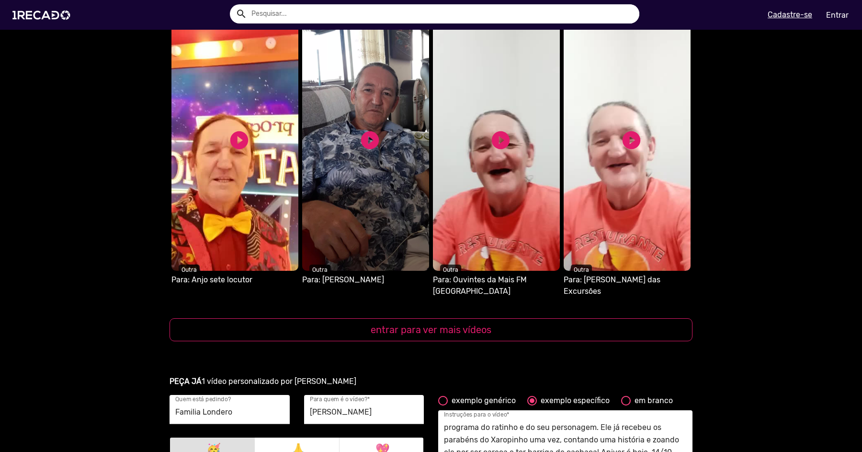
scroll to position [893, 0]
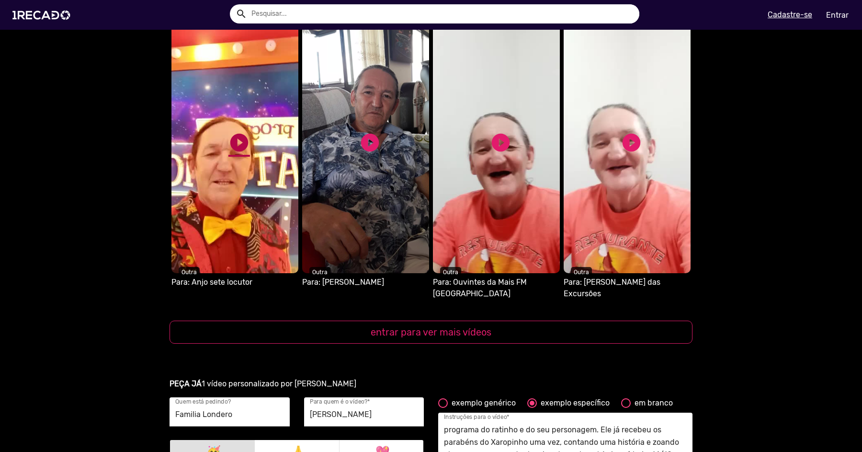
click at [242, 142] on link "play_circle_filled" at bounding box center [239, 143] width 22 height 22
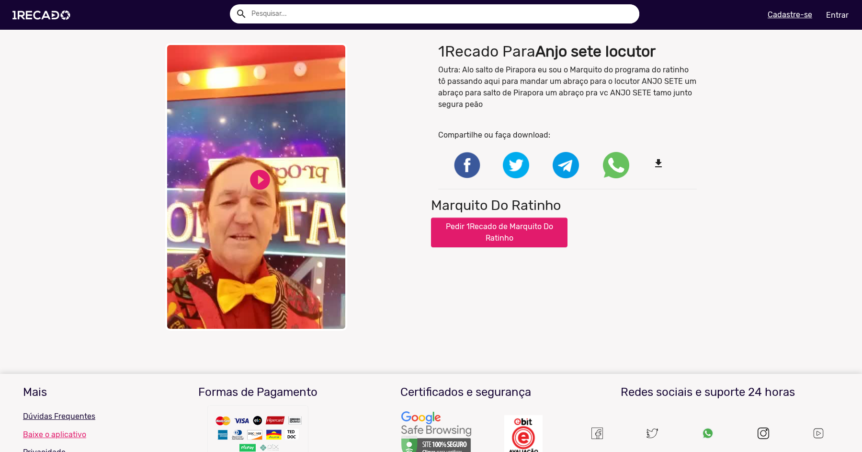
click at [282, 185] on video "Your browser does not support HTML5 video." at bounding box center [256, 186] width 182 height 287
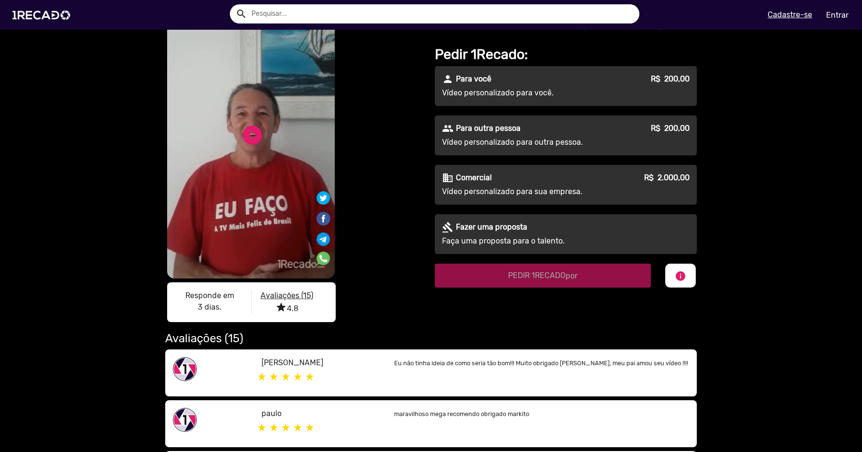
scroll to position [34, 0]
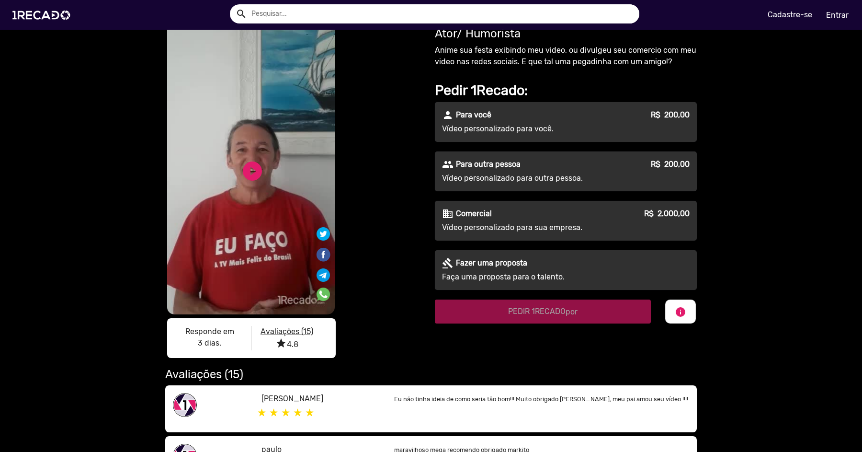
click at [507, 177] on p "Vídeo personalizado para outra pessoa." at bounding box center [528, 177] width 173 height 11
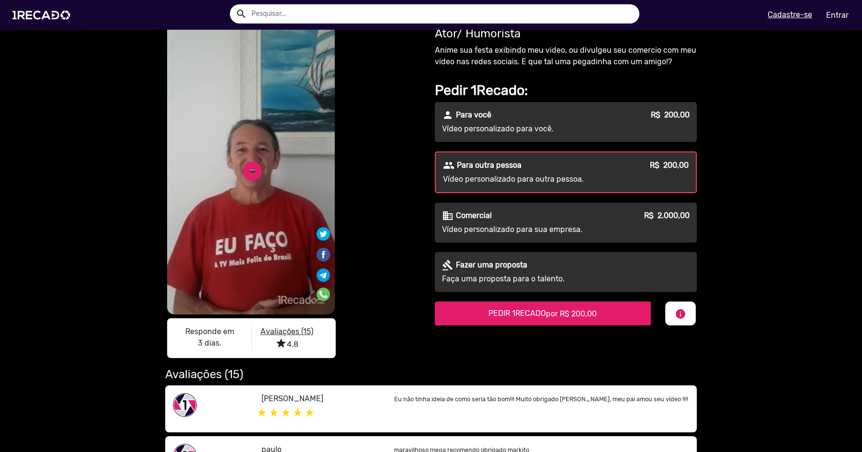
click at [495, 316] on span "PEDIR 1RECADO por R$ 200,00" at bounding box center [542, 312] width 108 height 9
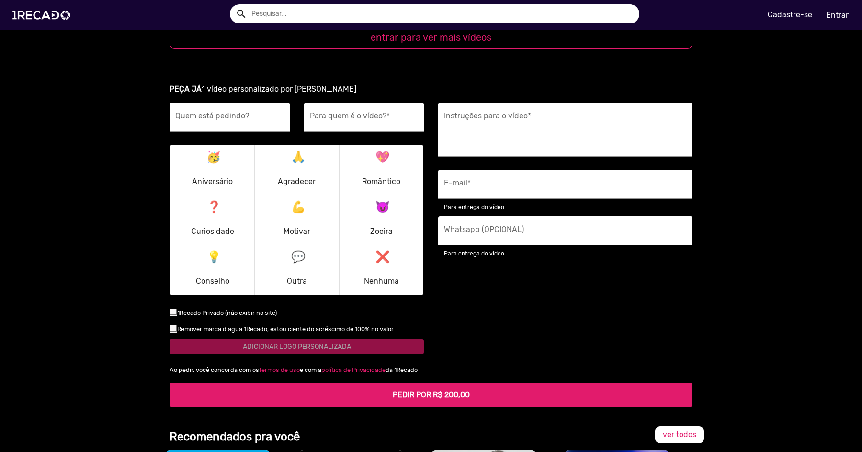
scroll to position [1187, 0]
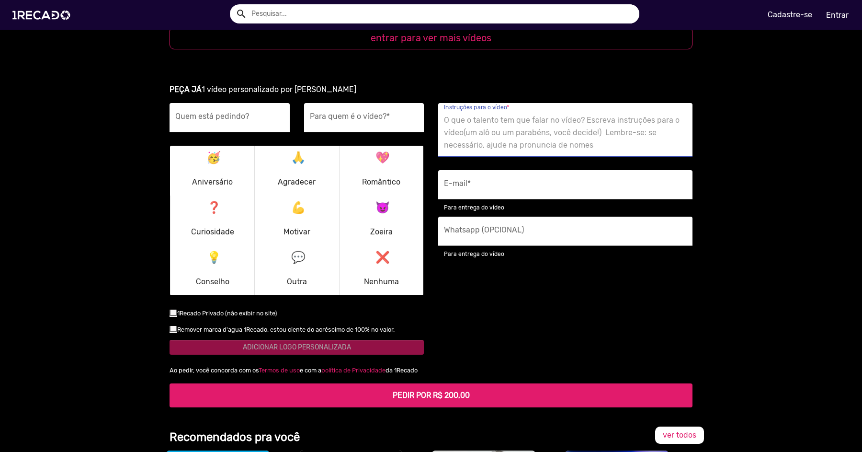
click at [501, 126] on textarea "Instruções para o vídeo *" at bounding box center [565, 132] width 243 height 39
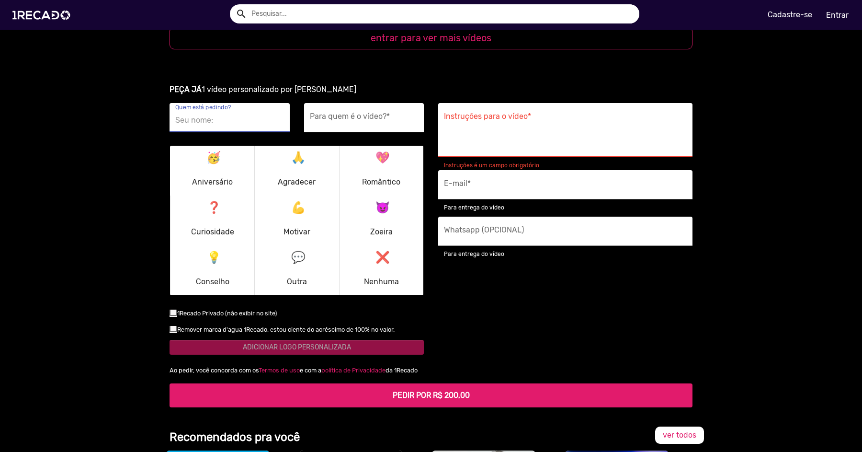
click at [260, 114] on input "Quem está pedindo?" at bounding box center [229, 120] width 109 height 12
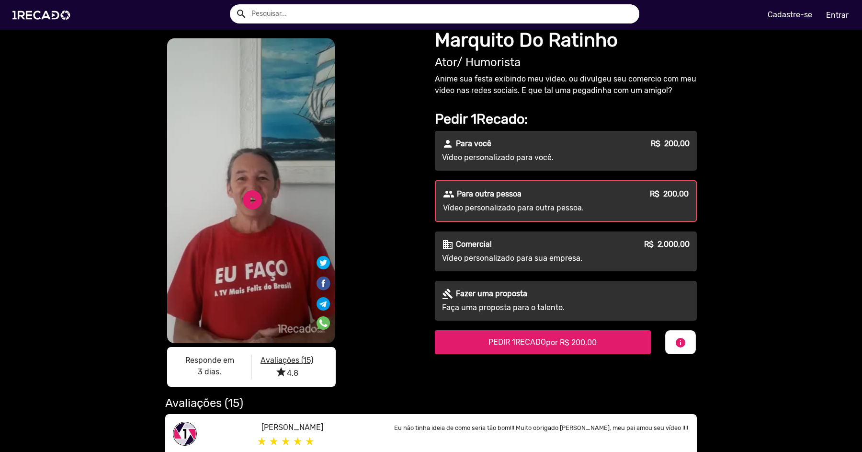
scroll to position [3, 0]
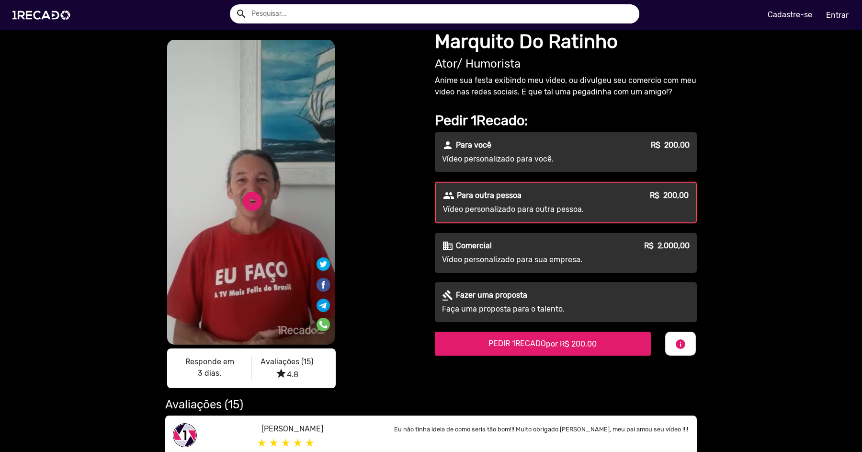
click at [283, 364] on u "Avaliações (15)" at bounding box center [286, 361] width 53 height 9
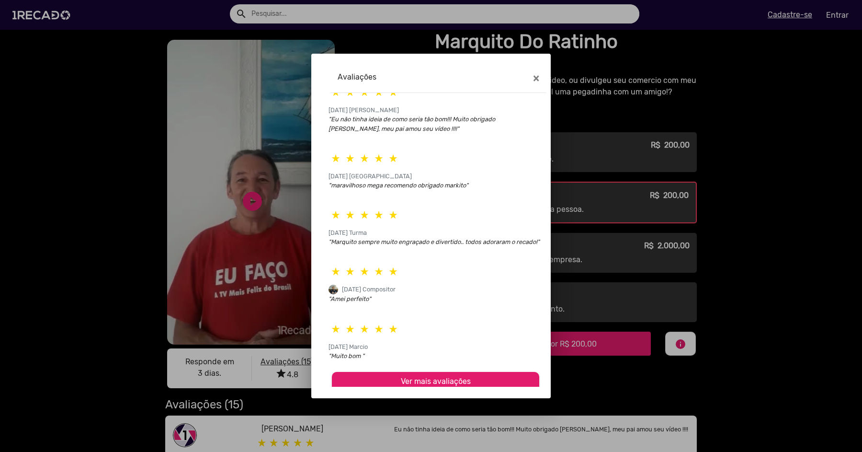
scroll to position [19, 0]
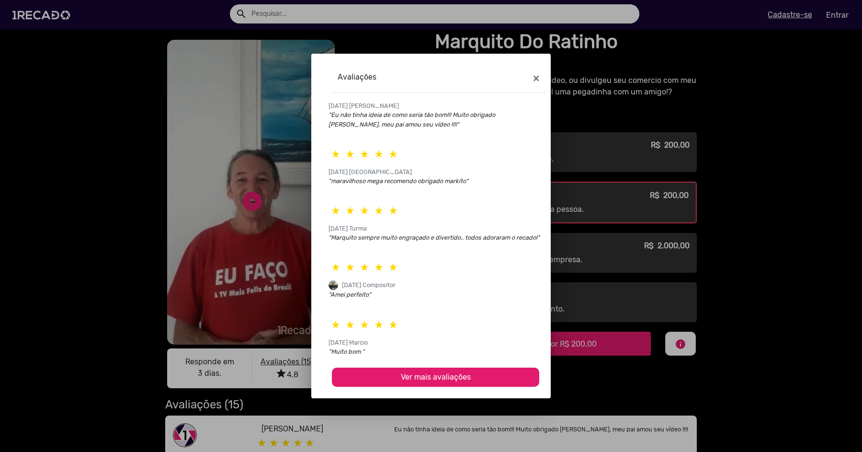
click at [390, 375] on button "Ver mais avaliações" at bounding box center [435, 376] width 207 height 19
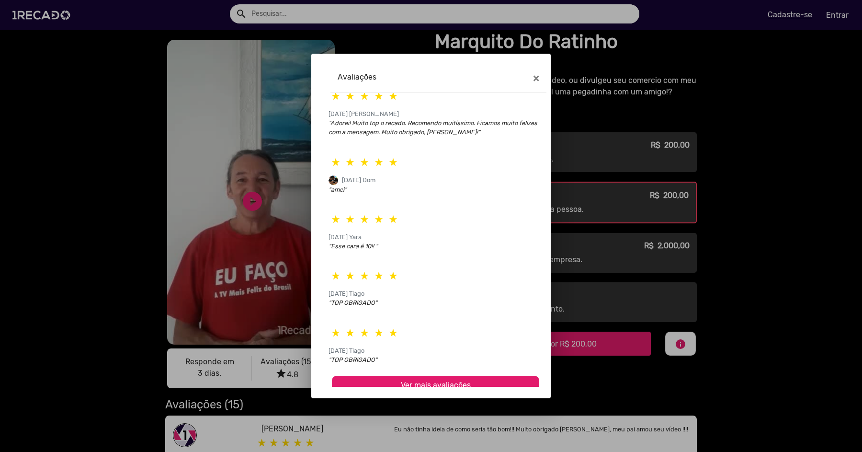
scroll to position [312, 0]
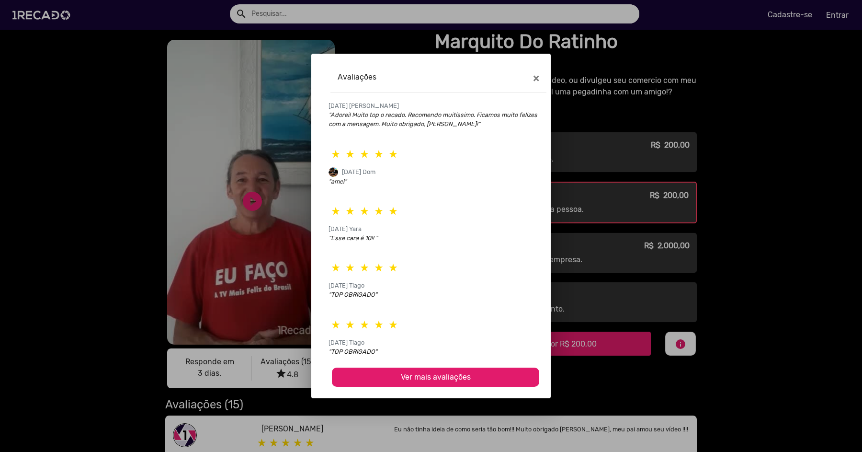
click at [395, 378] on button "Ver mais avaliações" at bounding box center [435, 376] width 207 height 19
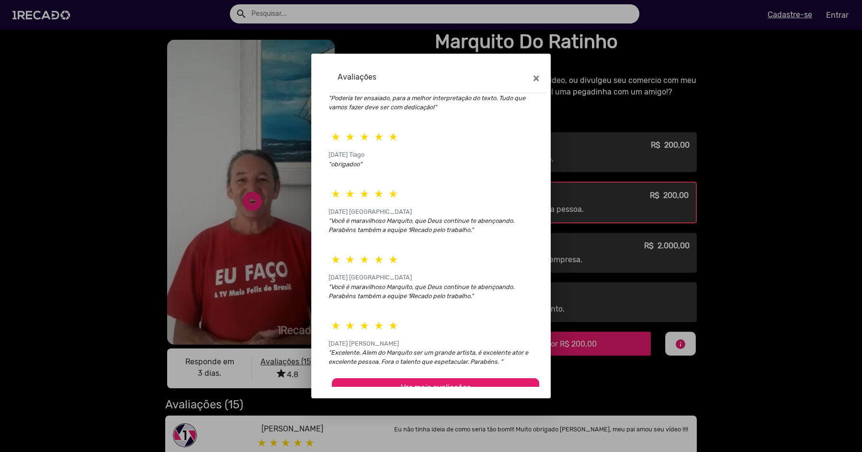
scroll to position [632, 0]
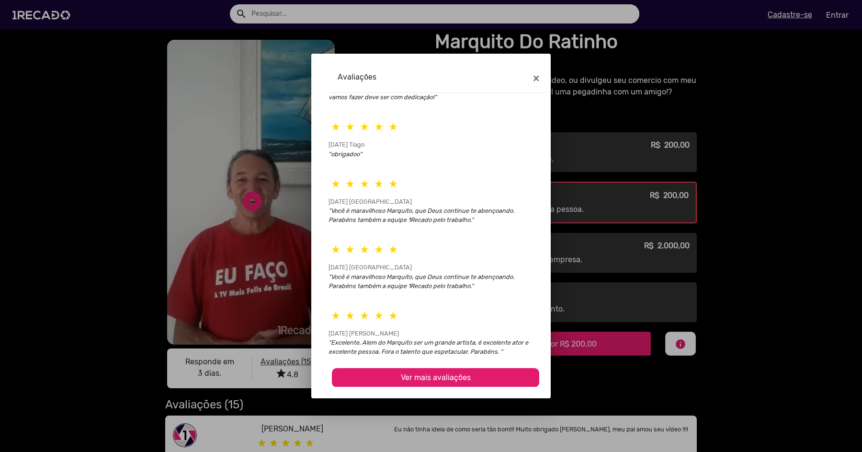
click at [399, 373] on button "Ver mais avaliações" at bounding box center [435, 377] width 207 height 19
click at [538, 76] on span "×" at bounding box center [536, 77] width 6 height 13
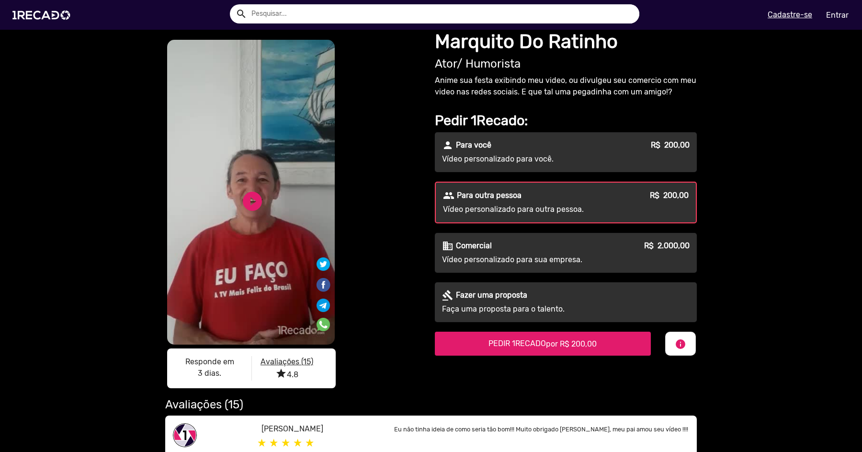
scroll to position [0, 0]
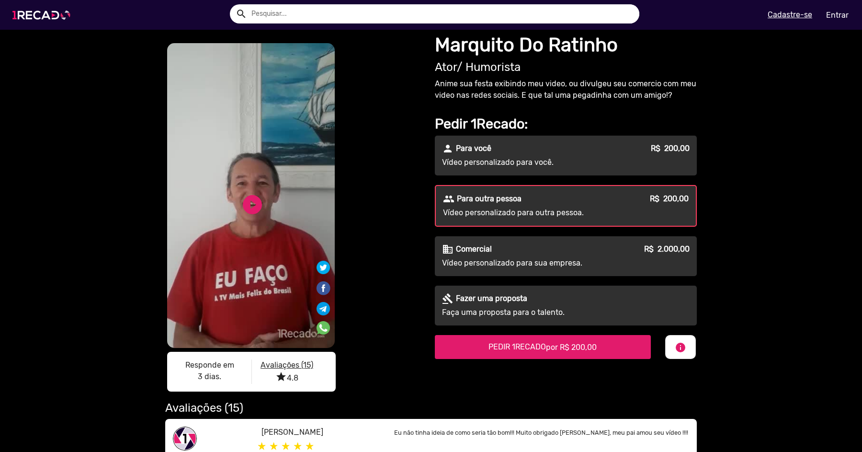
click at [55, 16] on img at bounding box center [43, 15] width 72 height 41
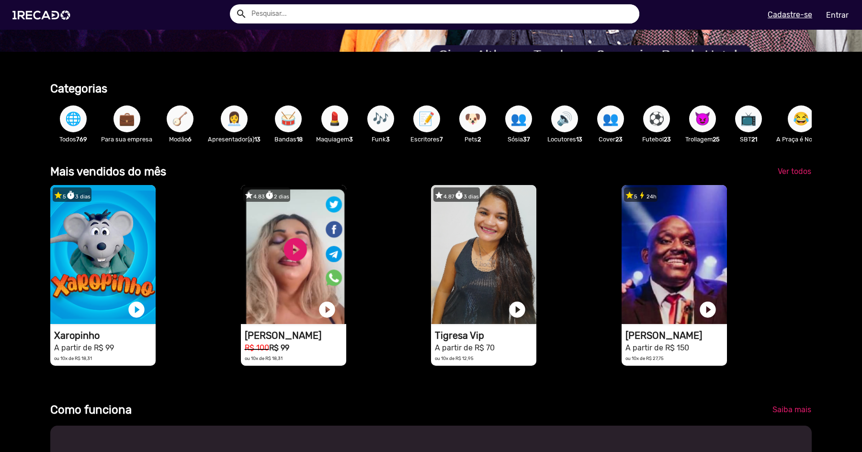
scroll to position [226, 0]
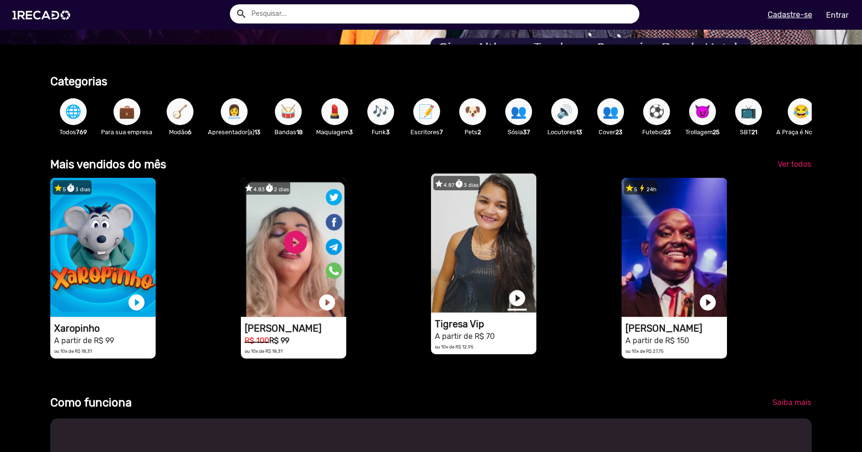
click at [517, 296] on link "play_circle_filled" at bounding box center [517, 297] width 19 height 19
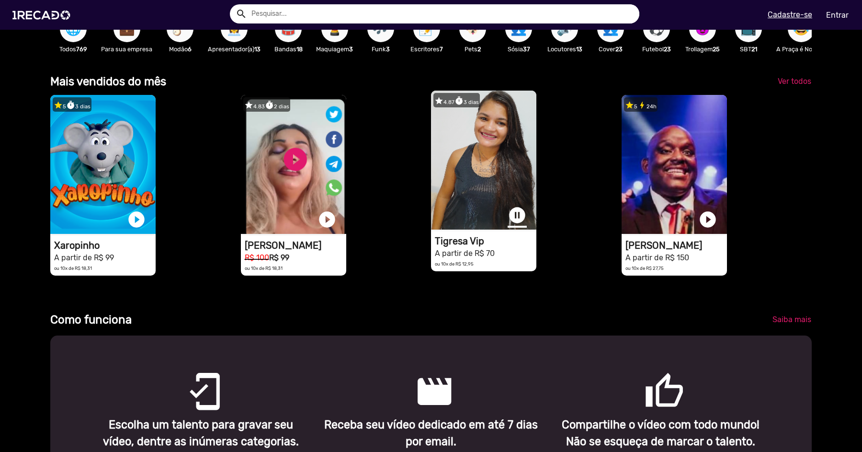
scroll to position [0, 1724]
click at [516, 215] on link "pause_circle" at bounding box center [517, 214] width 19 height 19
click at [467, 243] on h1 "Tigresa Vip" at bounding box center [486, 240] width 102 height 11
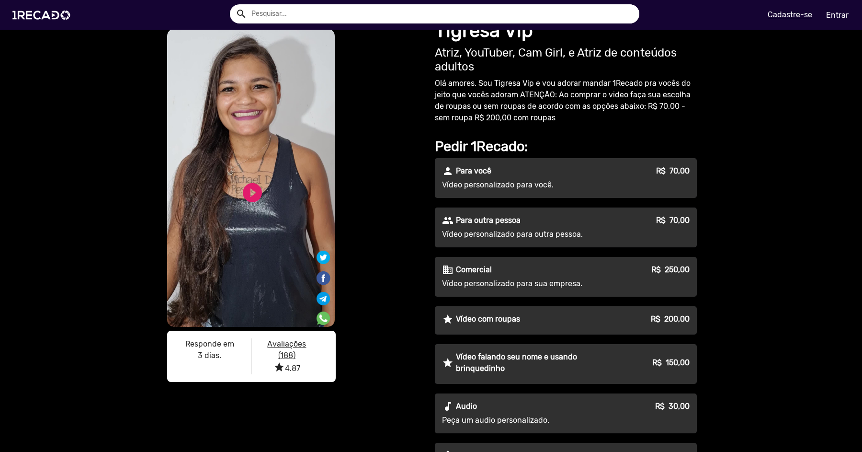
scroll to position [19, 0]
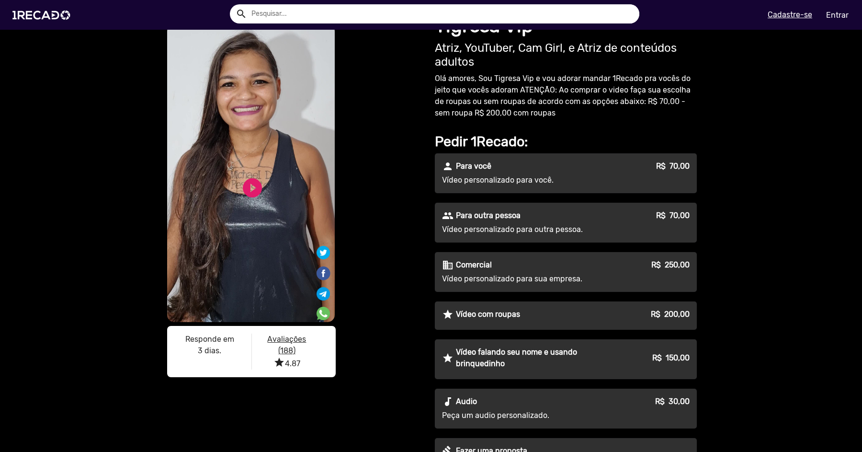
click at [288, 344] on p "Avaliações (188)" at bounding box center [287, 344] width 56 height 23
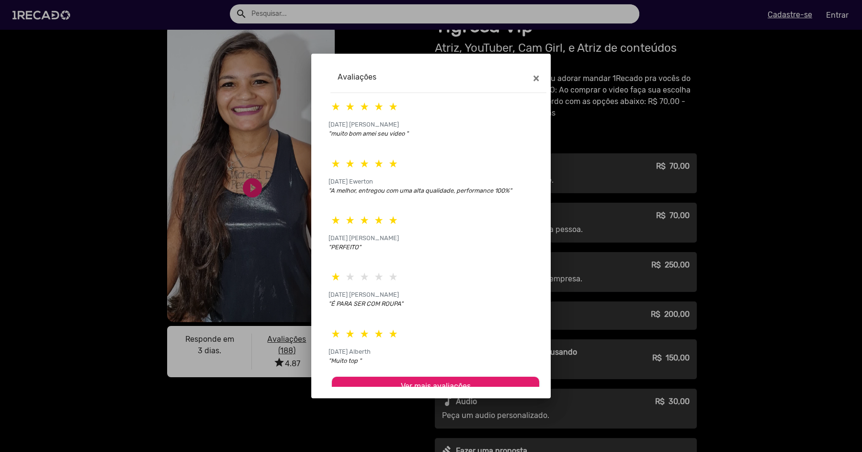
scroll to position [9, 0]
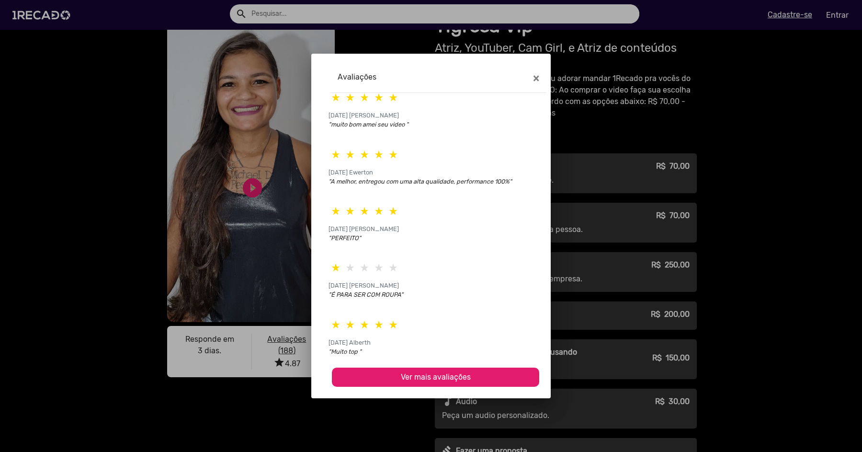
click at [401, 379] on span "Ver mais avaliações" at bounding box center [436, 376] width 70 height 9
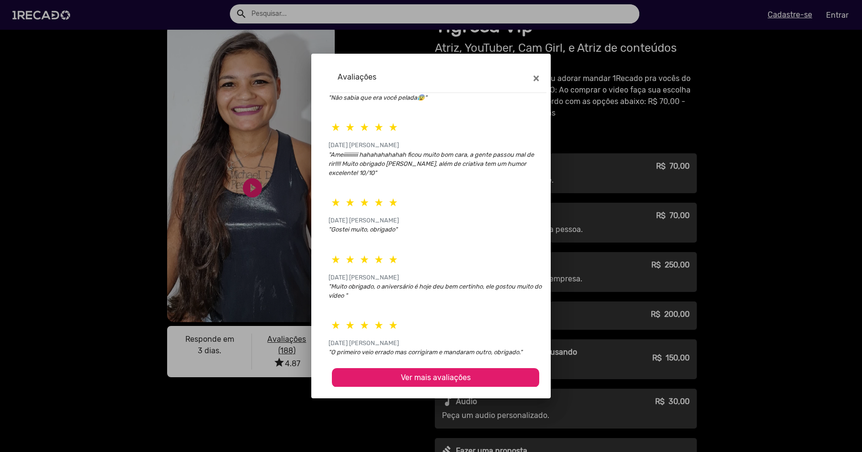
scroll to position [320, 0]
click at [434, 380] on span "Ver mais avaliações" at bounding box center [436, 376] width 70 height 9
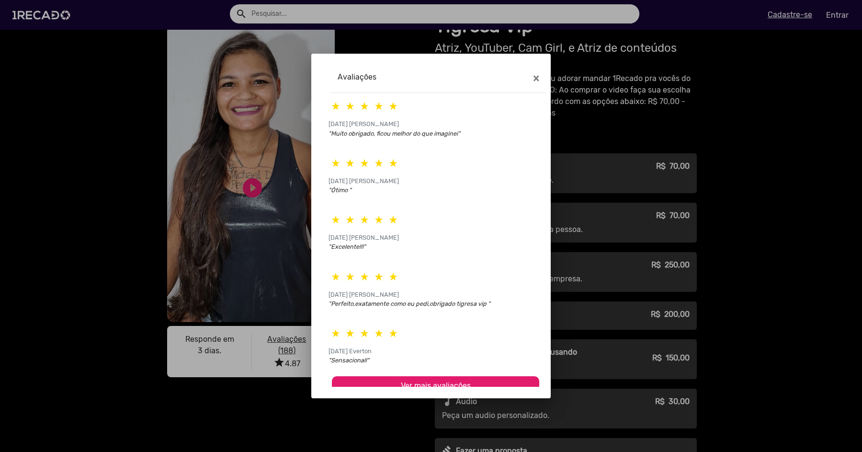
scroll to position [603, 0]
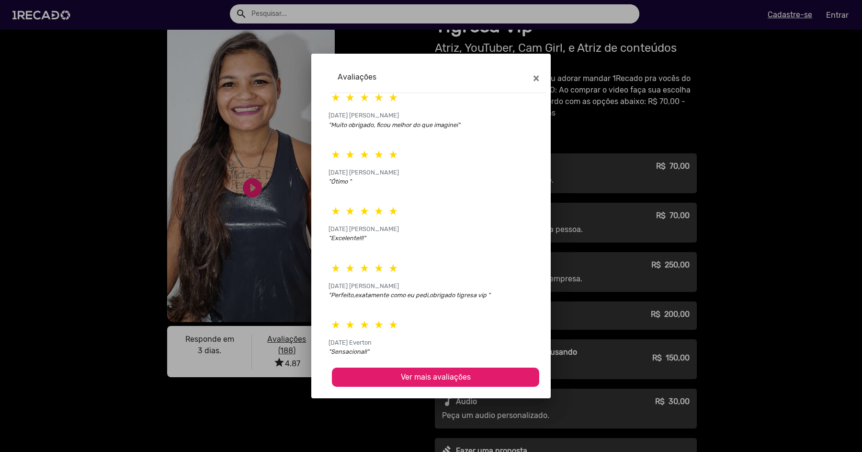
click at [434, 383] on button "Ver mais avaliações" at bounding box center [435, 376] width 207 height 19
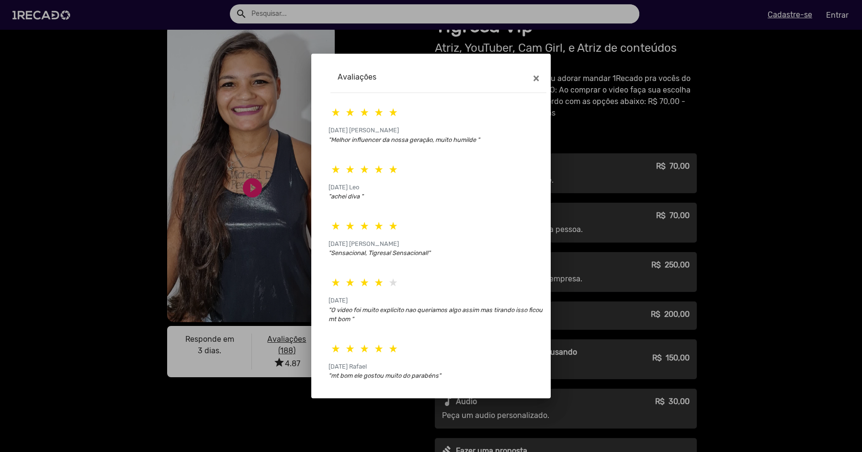
scroll to position [896, 0]
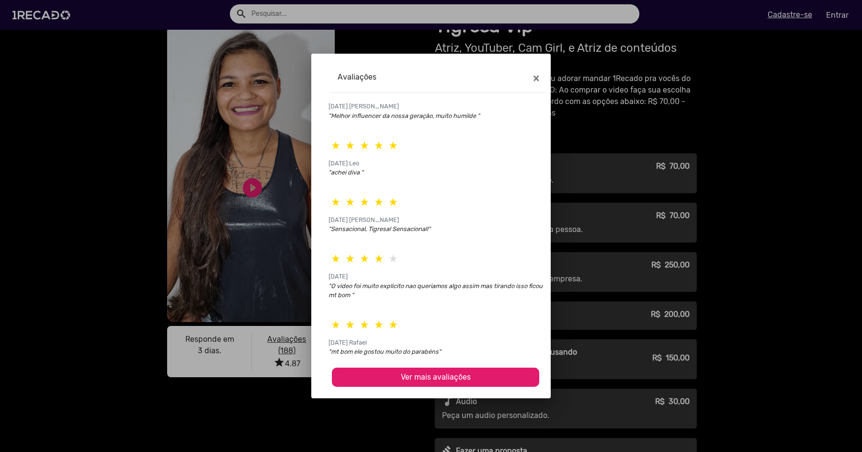
click at [431, 383] on button "Ver mais avaliações" at bounding box center [435, 376] width 207 height 19
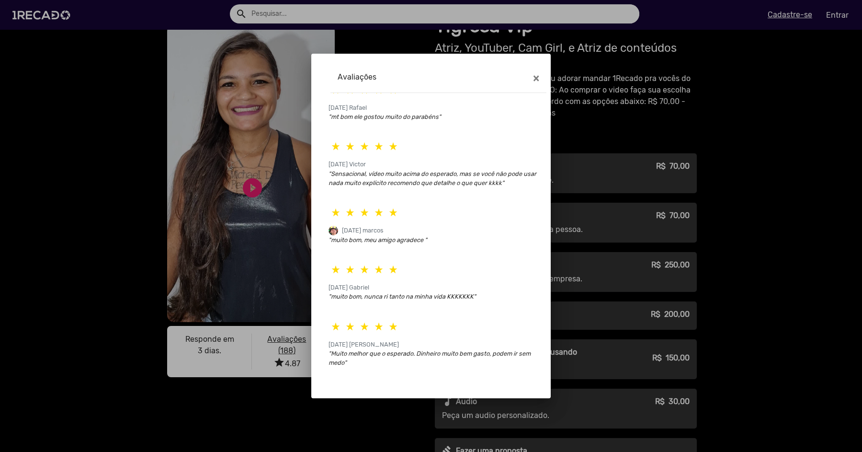
scroll to position [1198, 0]
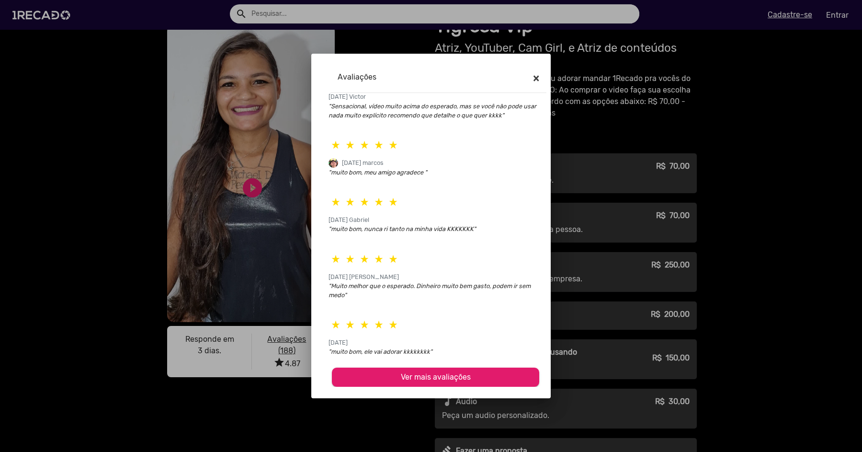
click at [537, 74] on span "×" at bounding box center [536, 77] width 6 height 13
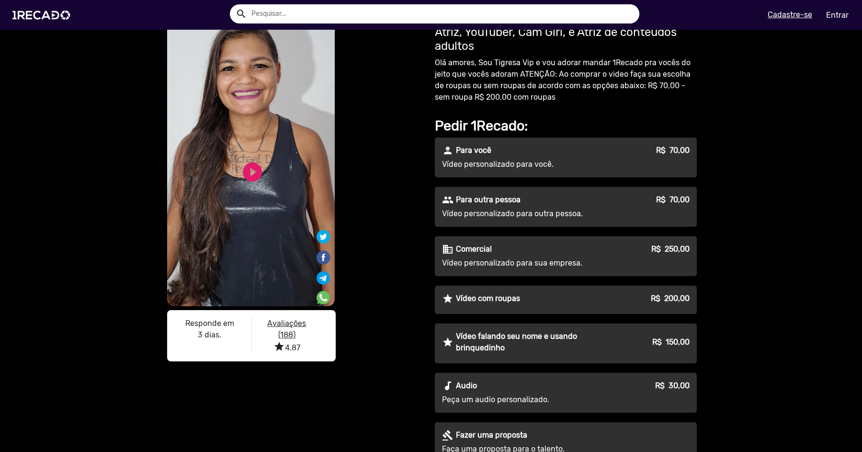
scroll to position [0, 0]
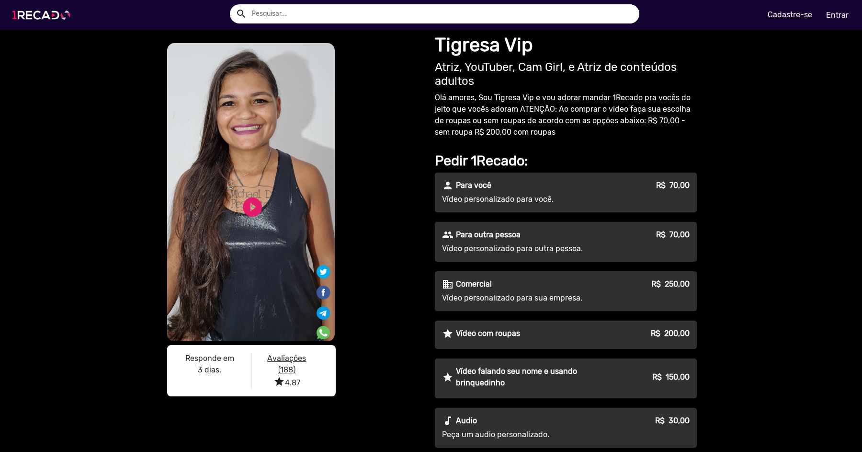
click at [52, 20] on img at bounding box center [43, 15] width 72 height 41
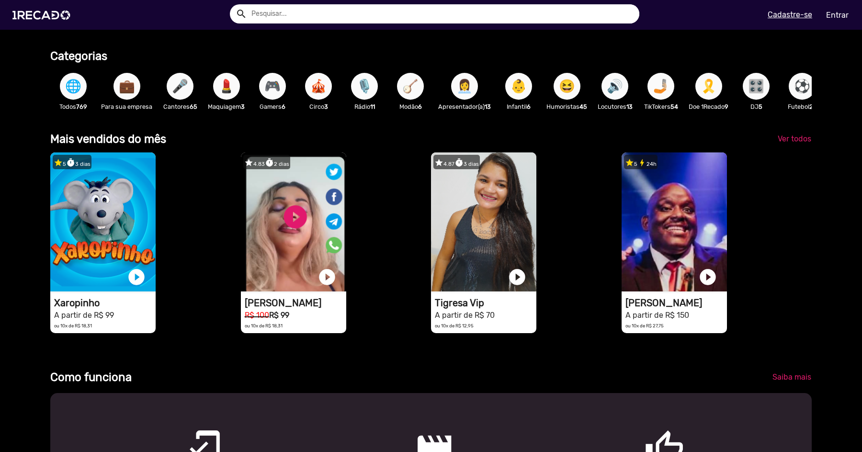
scroll to position [0, 862]
click at [793, 138] on span "Ver todos" at bounding box center [795, 138] width 34 height 9
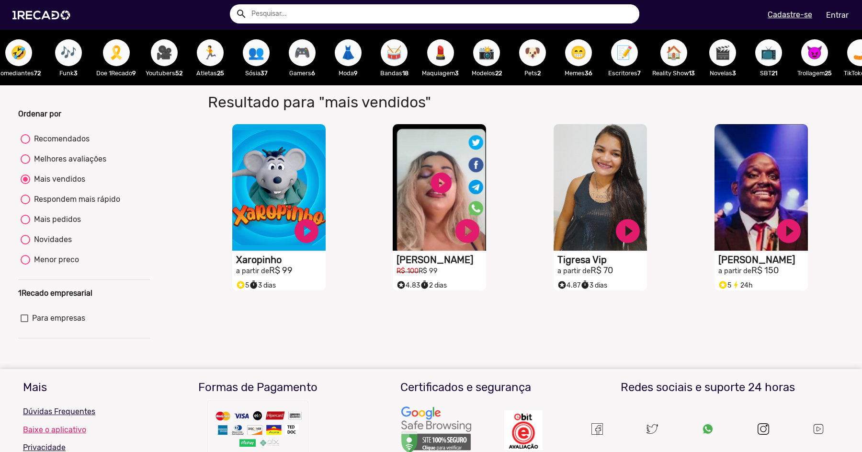
scroll to position [0, 1092]
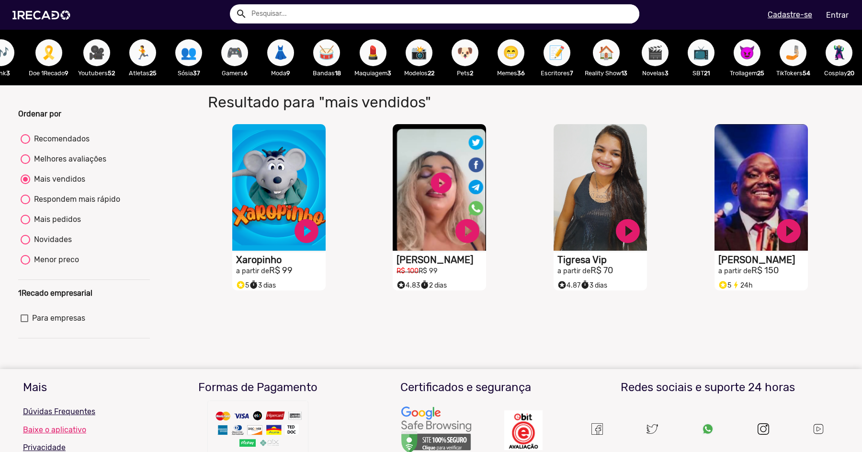
click at [708, 57] on button "📺" at bounding box center [701, 52] width 27 height 27
radio input "true"
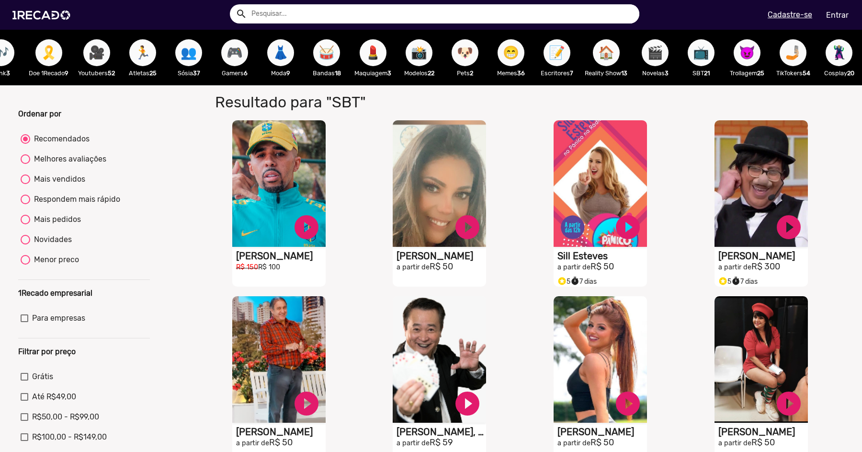
click at [657, 56] on span "🎬" at bounding box center [655, 52] width 16 height 27
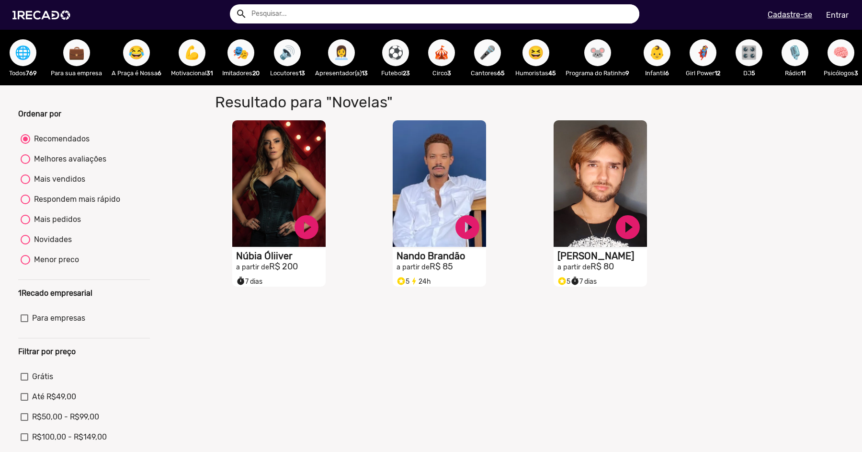
click at [18, 59] on span "🌐" at bounding box center [23, 52] width 16 height 27
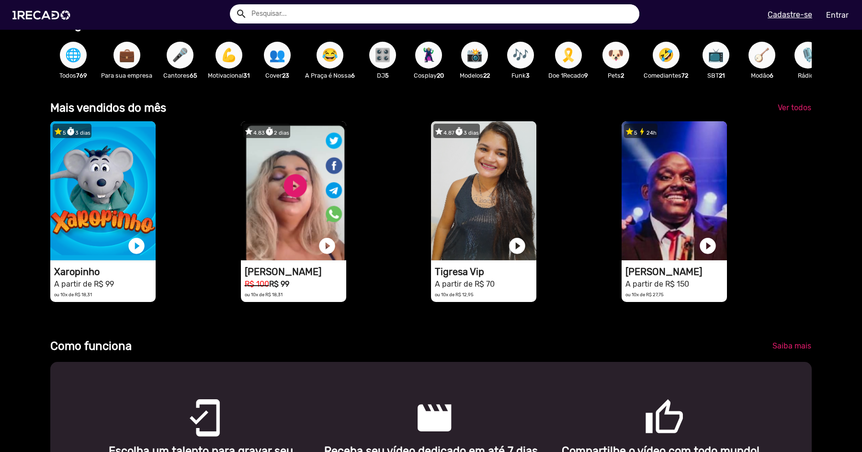
scroll to position [284, 0]
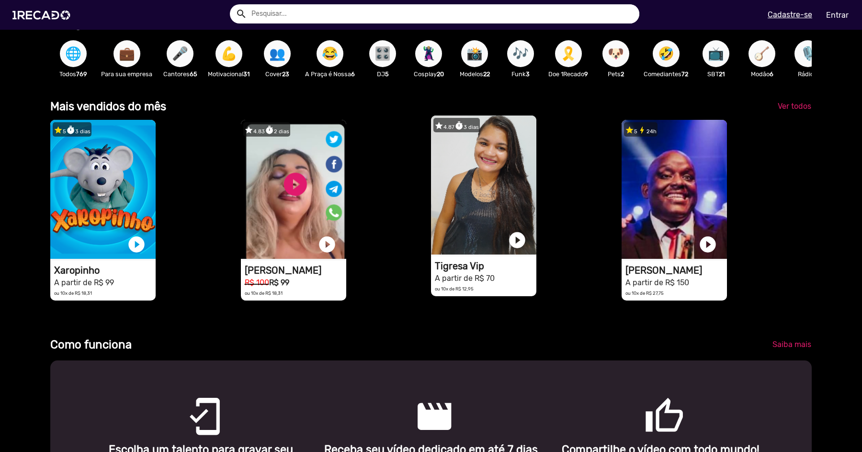
click at [471, 258] on mat-card "star 4.87 timer 3 dias 1RECADO vídeos dedicados para fãs e empresas play_circle…" at bounding box center [483, 205] width 105 height 181
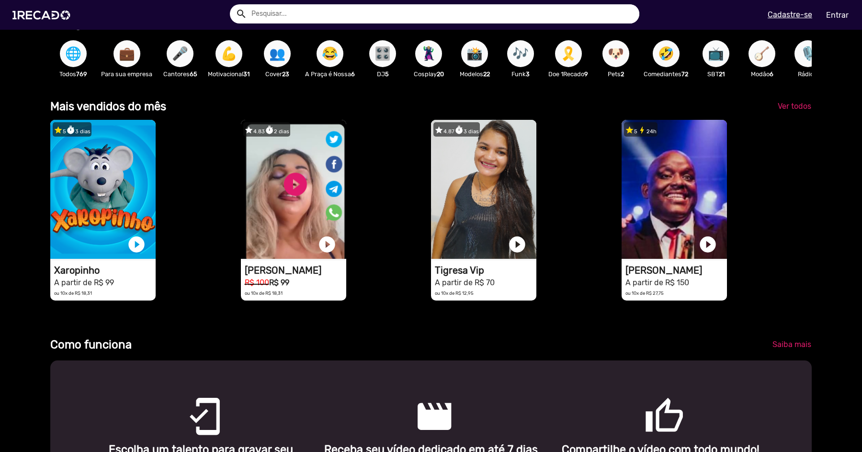
scroll to position [0, 0]
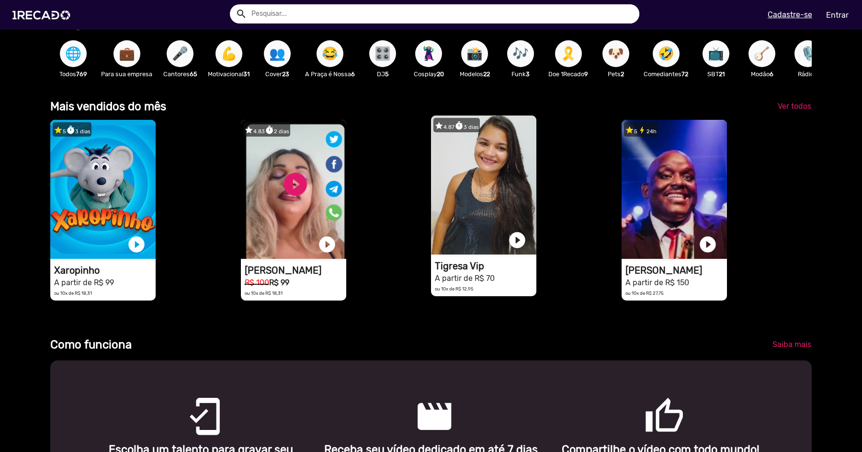
click at [465, 267] on h1 "Tigresa Vip" at bounding box center [486, 265] width 102 height 11
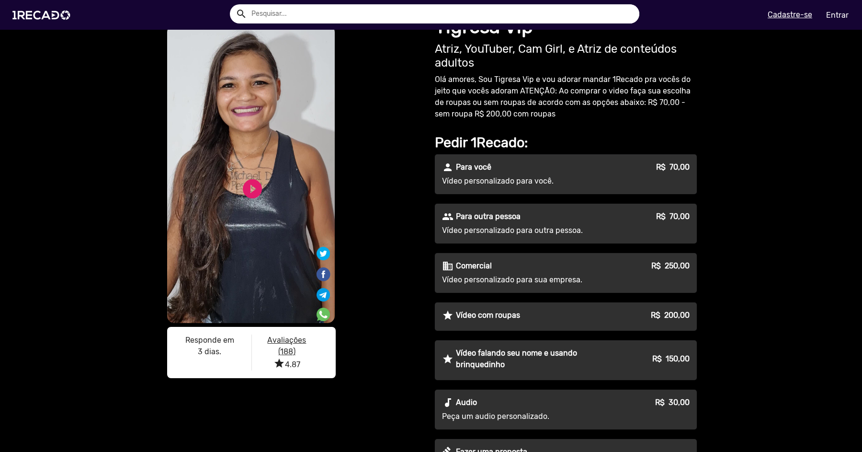
scroll to position [20, 0]
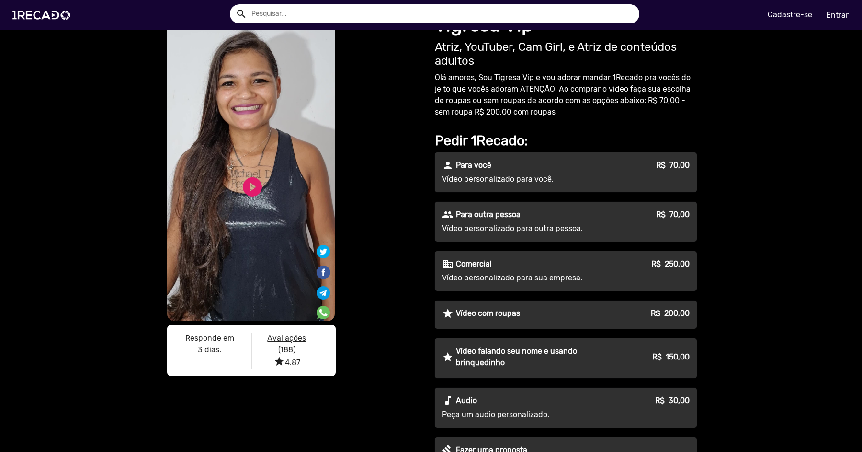
click at [528, 172] on div "person Para você R$ 70,00 Vídeo personalizado para você." at bounding box center [566, 172] width 262 height 40
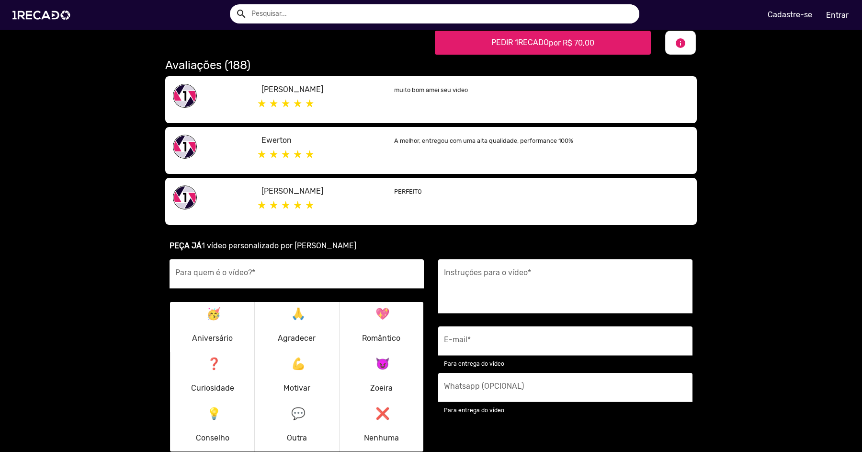
scroll to position [484, 0]
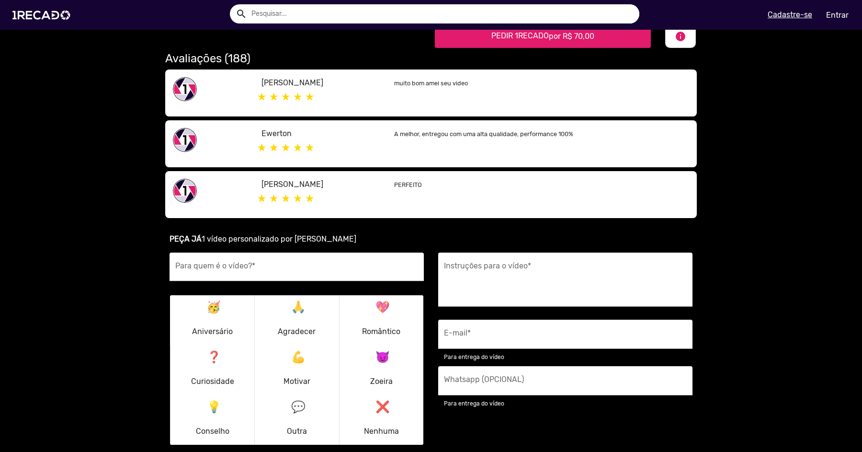
click at [294, 271] on input "Para quem é o vídeo? *" at bounding box center [296, 269] width 243 height 12
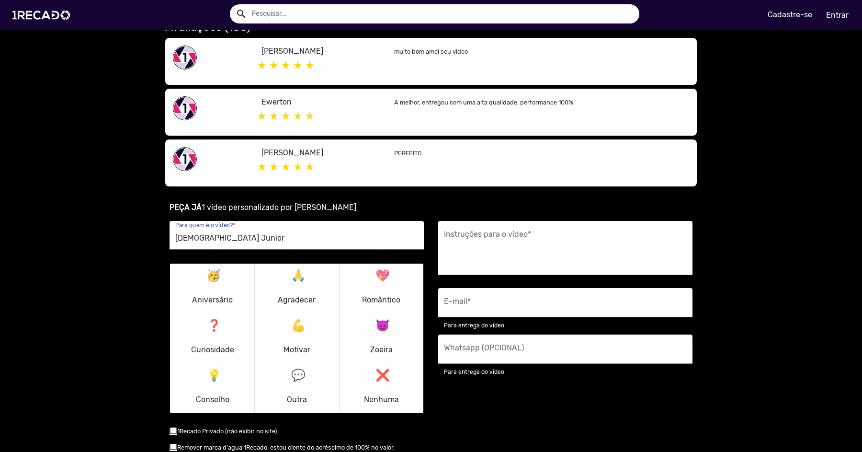
scroll to position [523, 0]
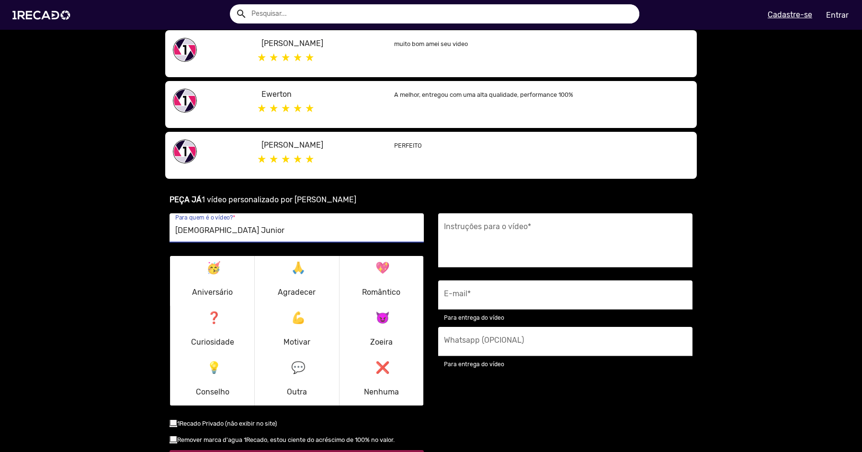
type input "[DEMOGRAPHIC_DATA] Junior"
click at [232, 272] on div "🥳 Aniversário" at bounding box center [212, 281] width 52 height 46
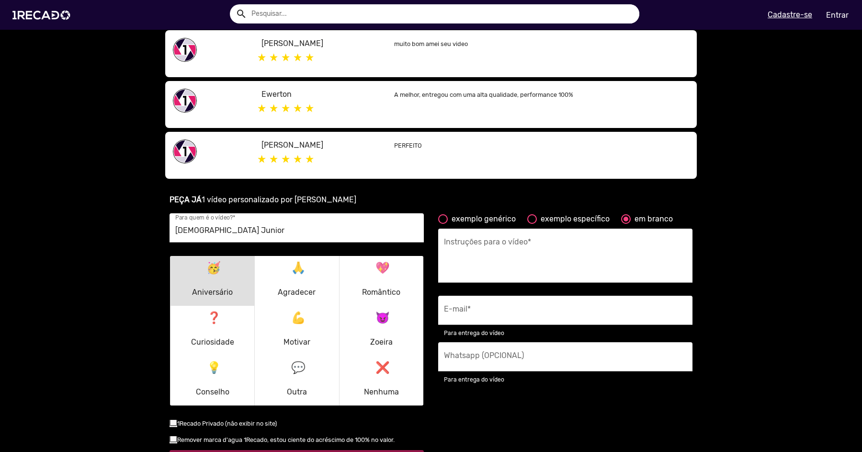
click at [552, 222] on div "exemplo específico" at bounding box center [573, 218] width 73 height 11
click at [532, 224] on input "exemplo específico" at bounding box center [531, 224] width 0 height 0
radio input "true"
type textarea "Deseje um feliz aniversário para o [destinatário] e conte uma história que você…"
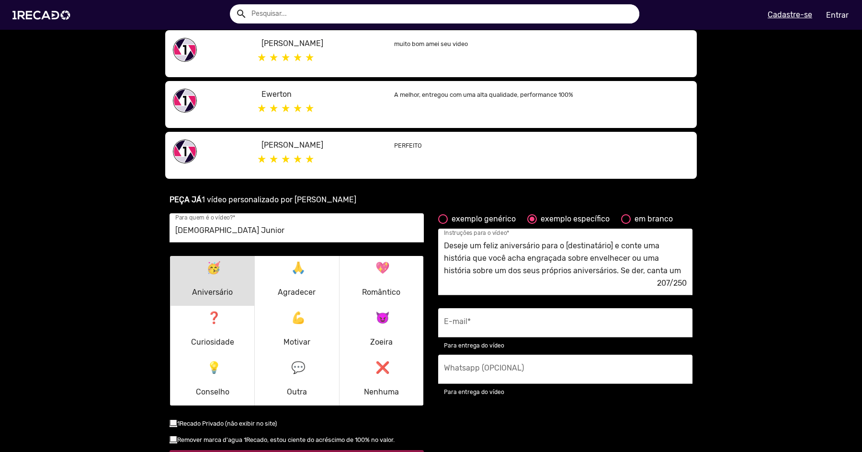
click at [485, 221] on div "exemplo genérico" at bounding box center [482, 218] width 68 height 11
click at [443, 224] on input "exemplo genérico" at bounding box center [442, 224] width 0 height 0
radio input "true"
type textarea "[destinatário] é realmente um grande fã, então apenas receber um 'olá' geral e …"
click at [642, 222] on div "em branco" at bounding box center [652, 218] width 42 height 11
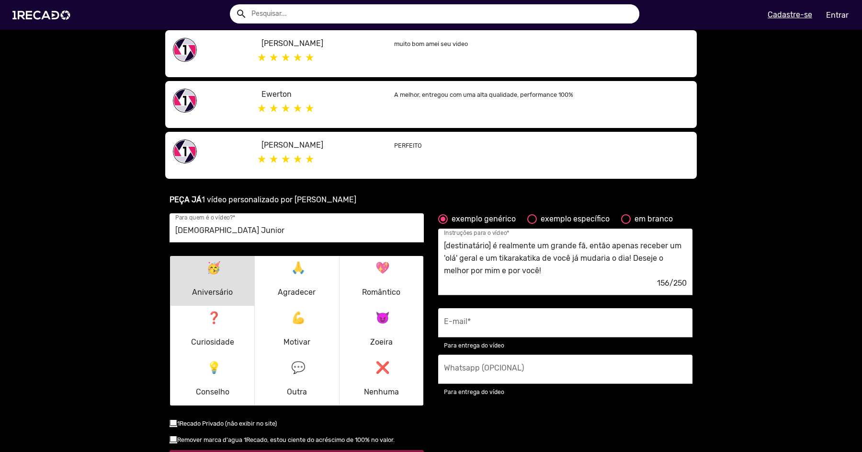
click at [626, 224] on input "em branco" at bounding box center [625, 224] width 0 height 0
radio input "true"
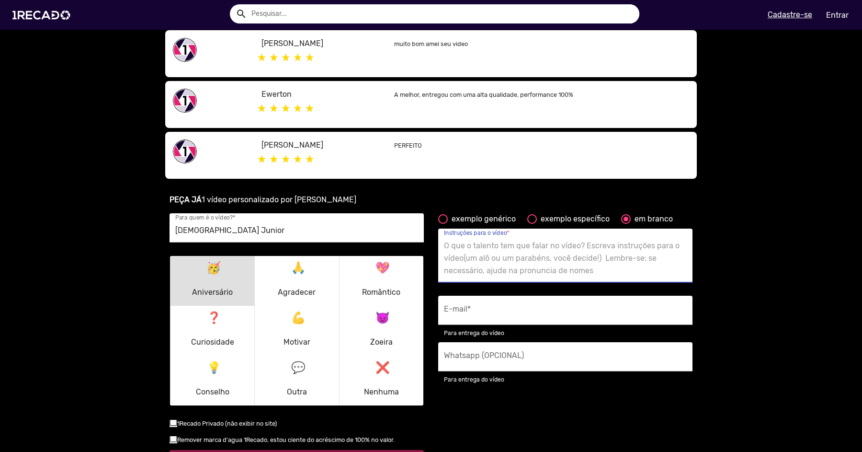
click at [508, 259] on textarea "Instruções para o vídeo *" at bounding box center [565, 257] width 243 height 39
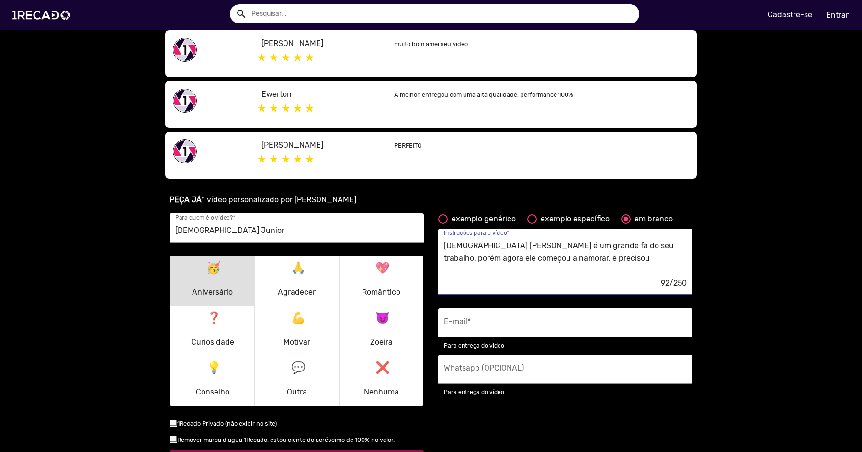
click at [554, 263] on textarea "[DEMOGRAPHIC_DATA] [PERSON_NAME] é um grande fã do seu trabalho, porém agora el…" at bounding box center [565, 257] width 243 height 39
click at [563, 259] on textarea "[DEMOGRAPHIC_DATA] [PERSON_NAME] é um grande fã do seu trabalho, porém agora el…" at bounding box center [565, 257] width 243 height 39
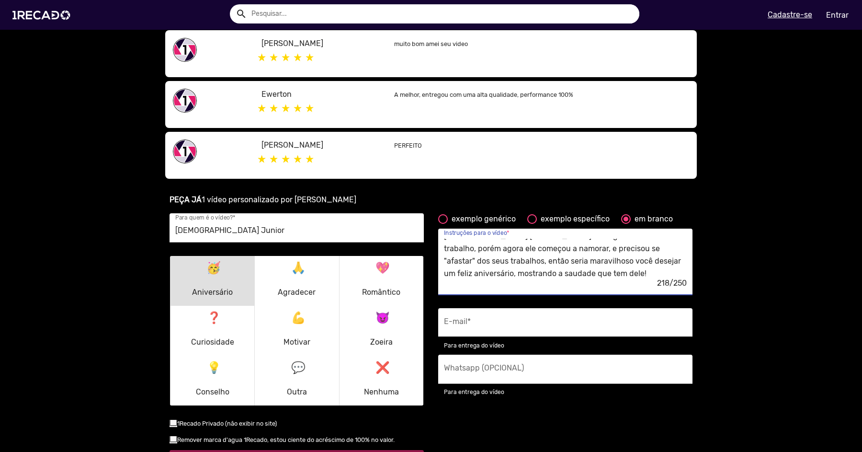
type textarea "[DEMOGRAPHIC_DATA] [PERSON_NAME] é um grande fã do seu trabalho, porém agora el…"
click at [521, 324] on input "E-mail *" at bounding box center [565, 325] width 243 height 12
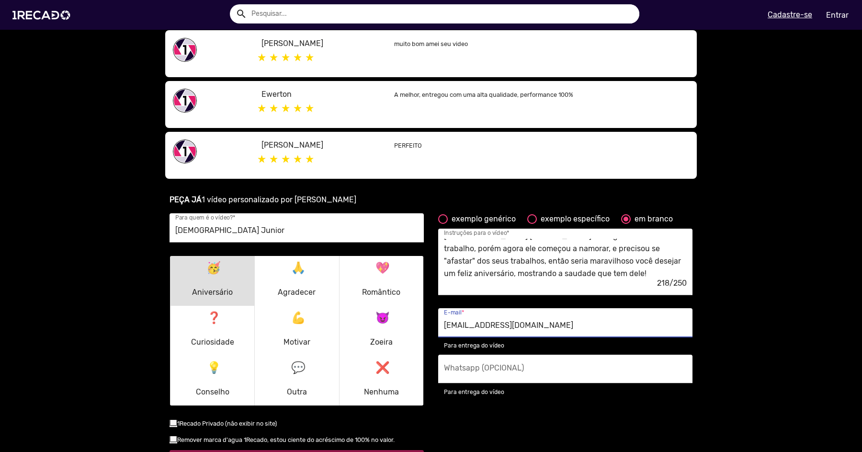
type input "[EMAIL_ADDRESS][DOMAIN_NAME]"
click at [517, 372] on input "Whatsapp (OPCIONAL)" at bounding box center [565, 371] width 243 height 12
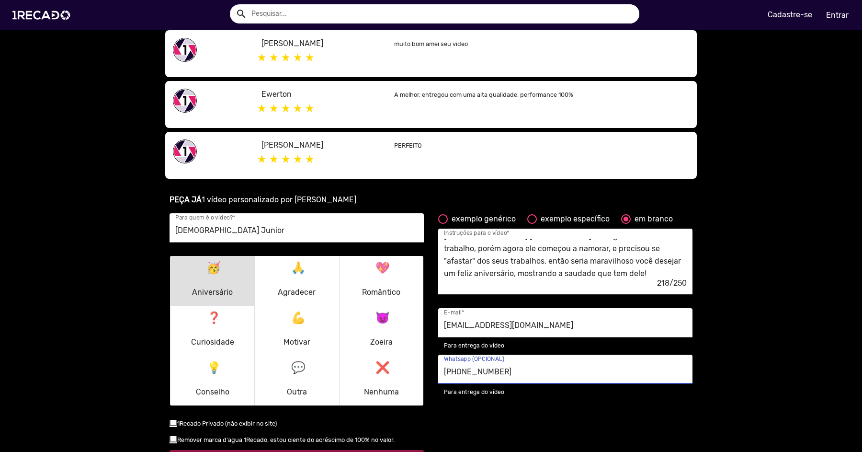
type input "[PHONE_NUMBER]"
click at [606, 273] on textarea "[DEMOGRAPHIC_DATA] [PERSON_NAME] é um grande fã do seu trabalho, porém agora el…" at bounding box center [565, 257] width 243 height 39
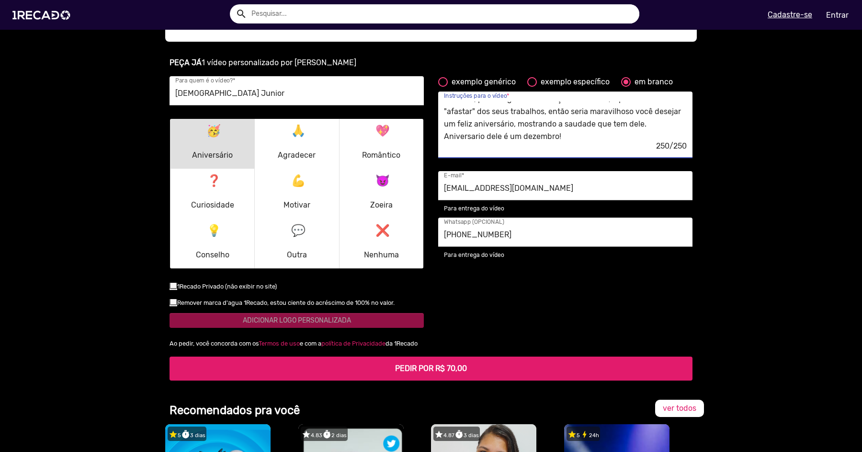
scroll to position [656, 0]
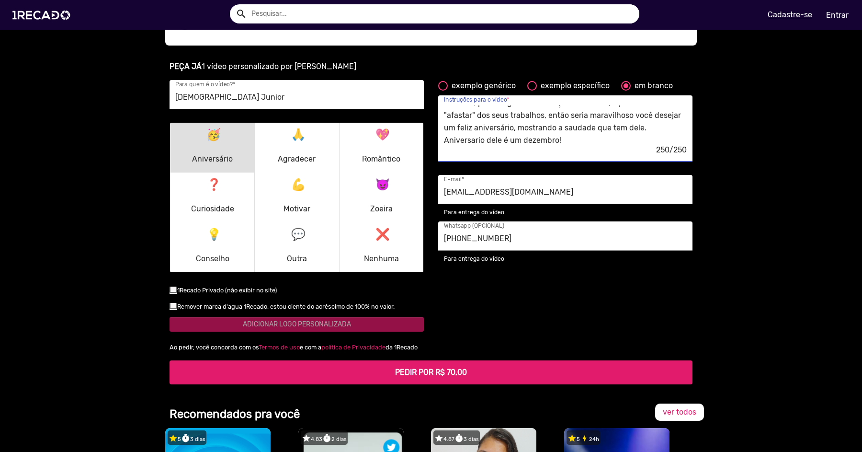
type textarea "[DEMOGRAPHIC_DATA] [PERSON_NAME] é um grande fã do seu trabalho, porém agora el…"
click at [208, 291] on small "1Recado Privado (não exibir no site)" at bounding box center [227, 289] width 100 height 7
click at [173, 293] on input "checkbox" at bounding box center [173, 293] width 0 height 0
checkbox input "true"
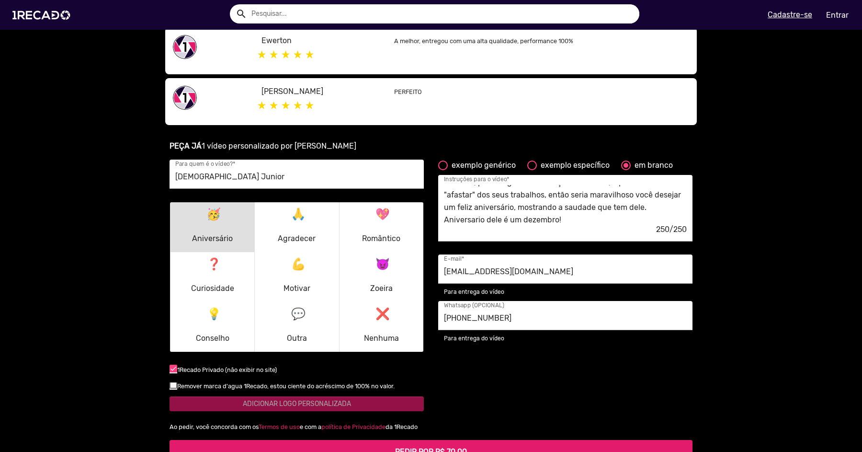
scroll to position [669, 0]
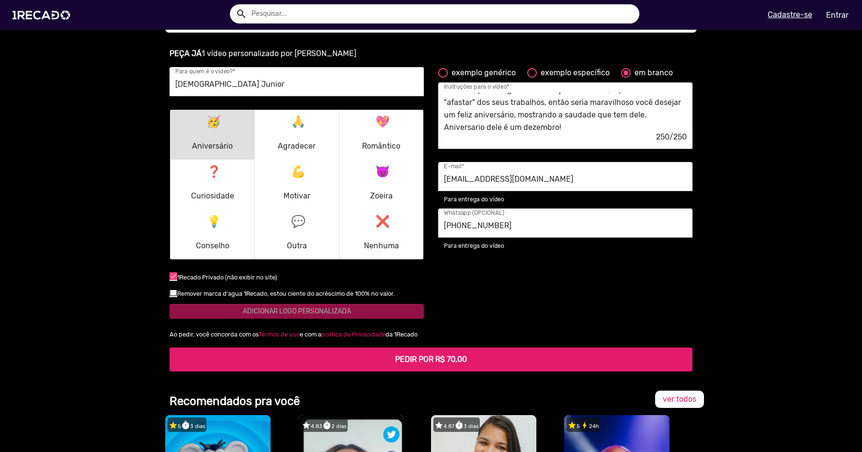
click at [234, 291] on small "Remover marca d'agua 1Recado, estou ciente do acréscimo de 100% no valor." at bounding box center [285, 293] width 217 height 7
click at [173, 296] on input "checkbox" at bounding box center [173, 296] width 0 height 0
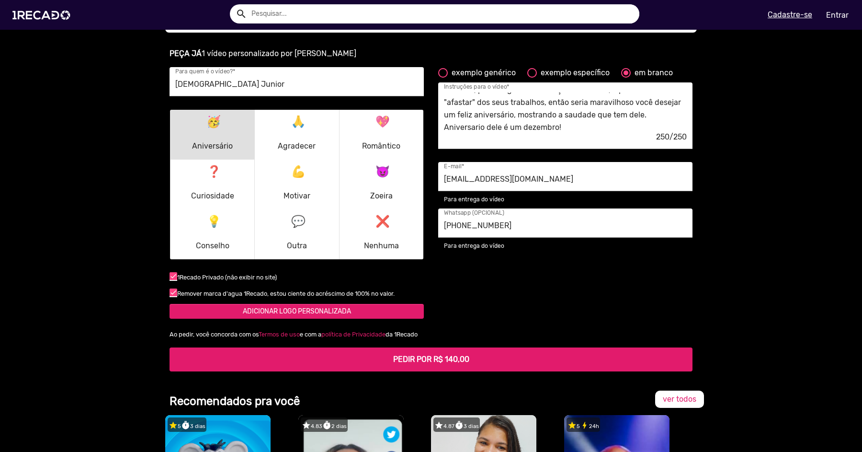
click at [230, 291] on small "Remover marca d'agua 1Recado, estou ciente do acréscimo de 100% no valor." at bounding box center [285, 293] width 217 height 7
click at [173, 296] on input "checkbox" at bounding box center [173, 296] width 0 height 0
checkbox input "false"
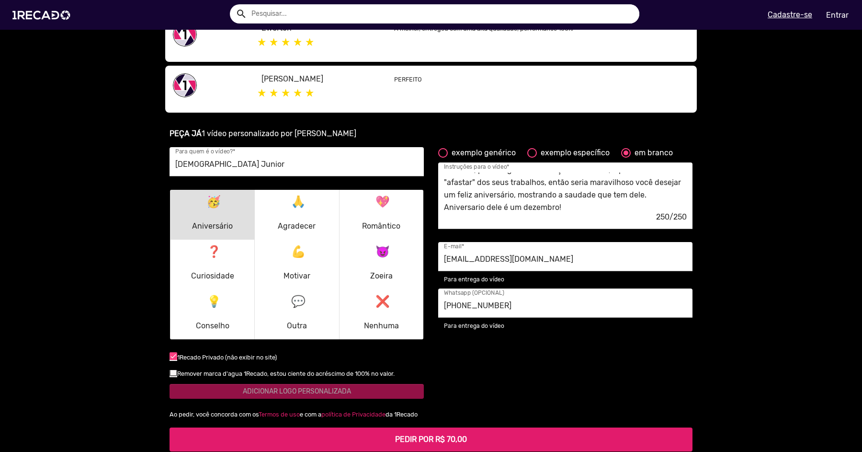
scroll to position [596, 0]
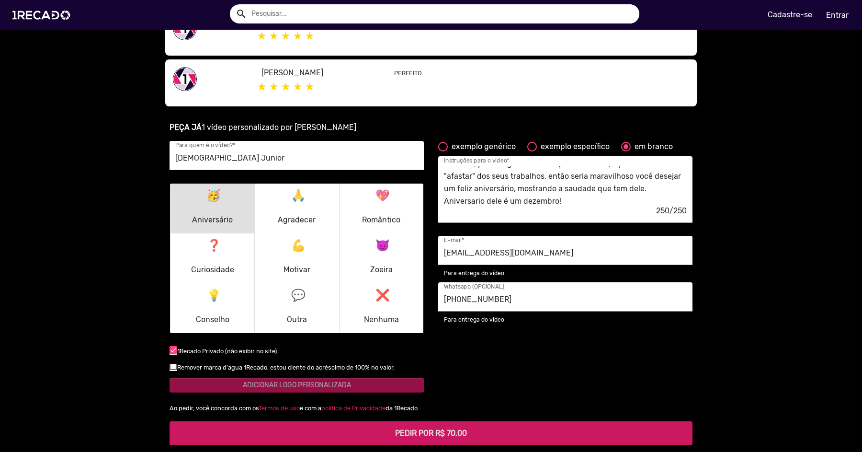
click at [384, 431] on h5 "PEDIR POR R$ 70,00" at bounding box center [431, 432] width 508 height 9
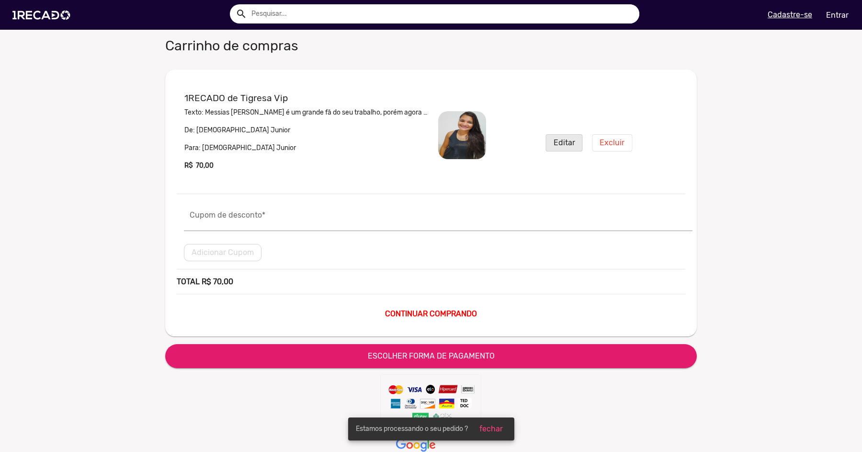
click at [558, 149] on button "Editar" at bounding box center [564, 142] width 37 height 17
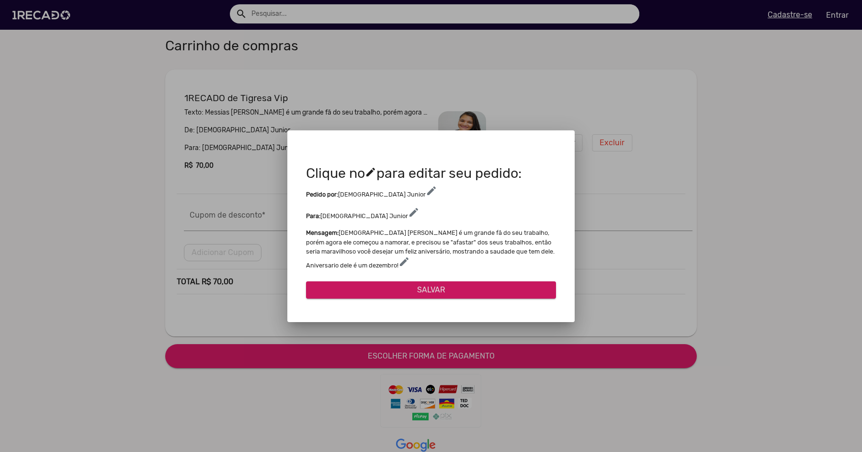
click at [376, 173] on mat-icon "edit" at bounding box center [370, 171] width 11 height 11
click at [426, 193] on span "edit" at bounding box center [431, 190] width 11 height 11
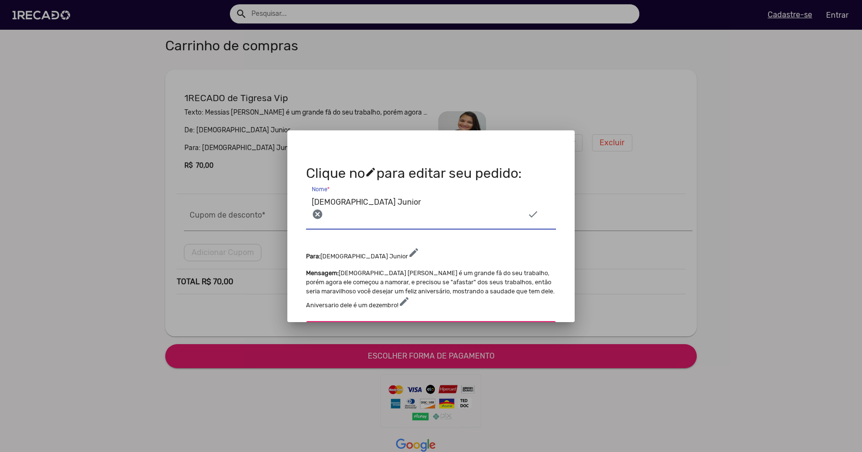
click at [340, 204] on input "[DEMOGRAPHIC_DATA] Junior" at bounding box center [431, 202] width 238 height 12
type input "a"
type input "A"
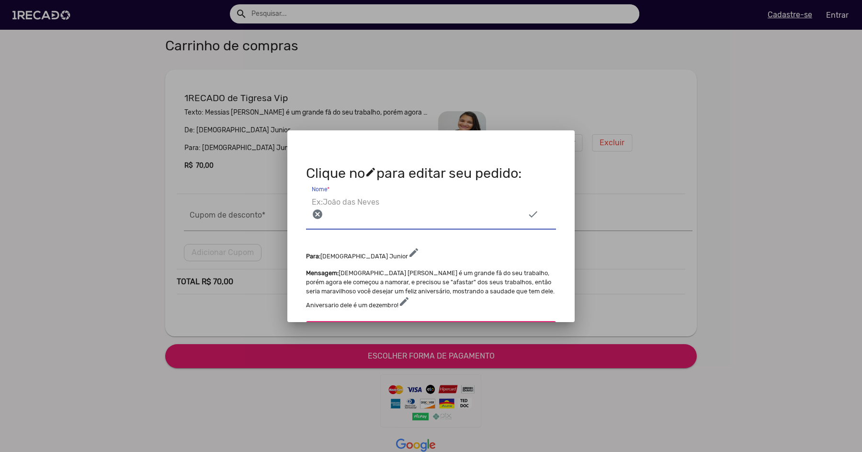
type input "j"
type input "[PERSON_NAME]"
click at [409, 279] on p "Mensagem: Messias [PERSON_NAME] é um grande fã do seu trabalho, porém agora ele…" at bounding box center [431, 289] width 250 height 42
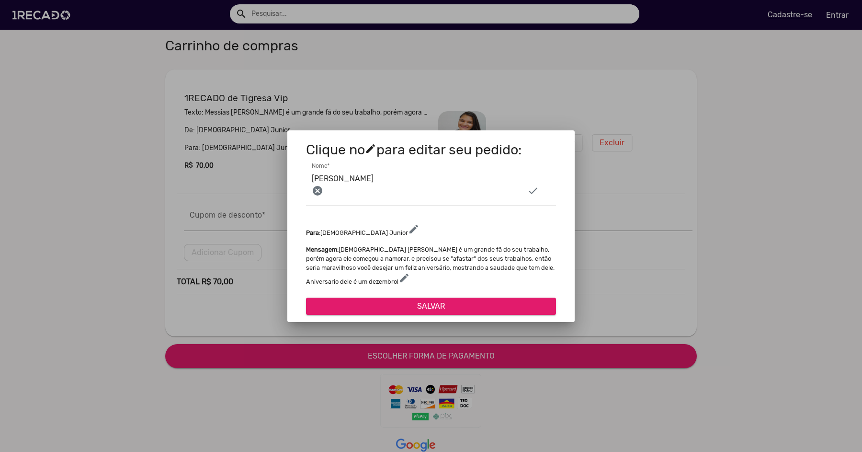
scroll to position [26, 0]
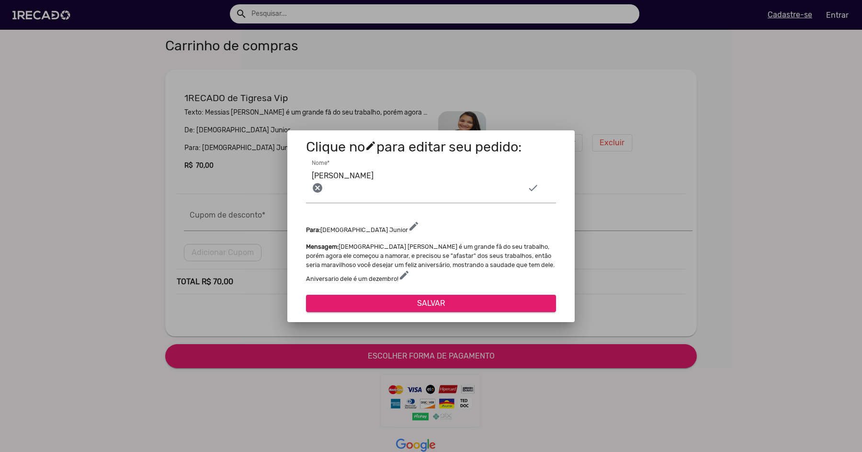
click at [407, 300] on button "SALVAR" at bounding box center [431, 302] width 250 height 17
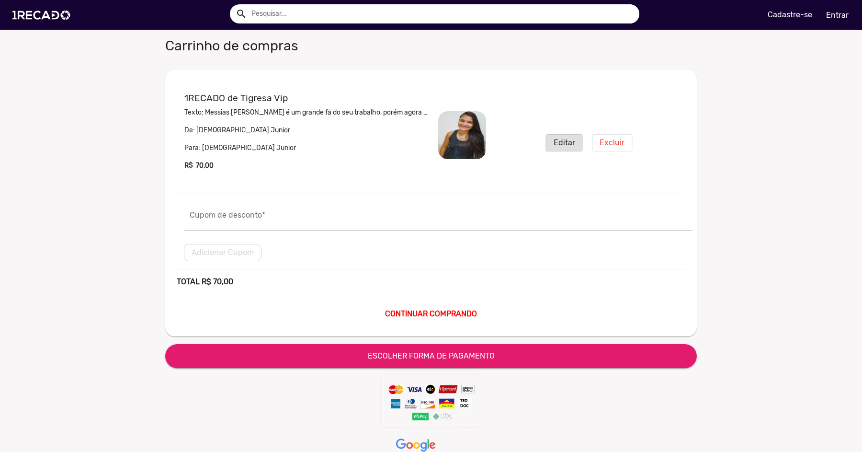
click at [227, 129] on p "De: [DEMOGRAPHIC_DATA] Junior" at bounding box center [307, 130] width 247 height 10
click at [572, 148] on button "Editar" at bounding box center [564, 142] width 37 height 17
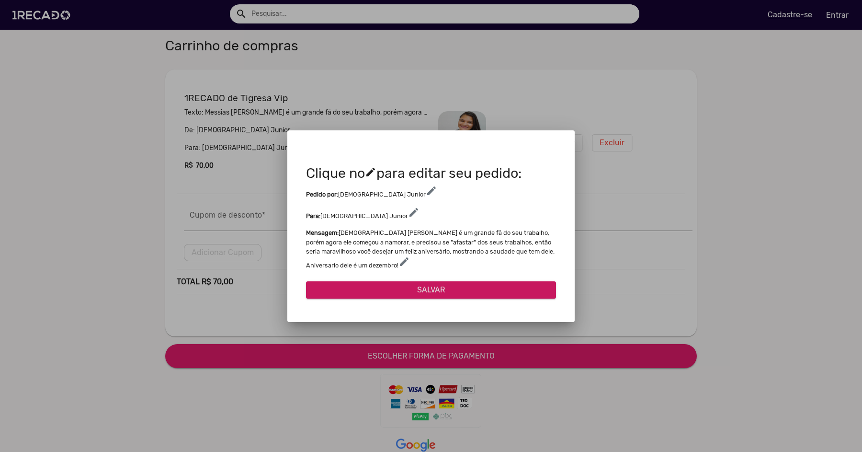
click at [426, 190] on span "edit" at bounding box center [431, 190] width 11 height 11
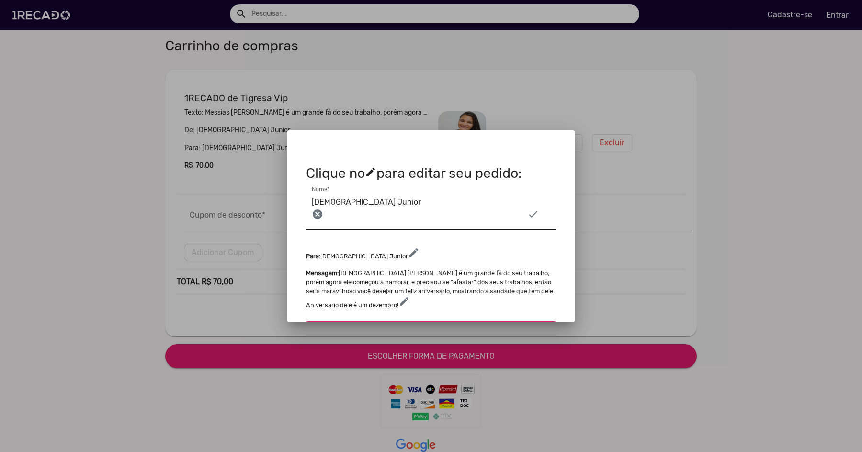
click at [319, 215] on div "cancel" at bounding box center [317, 213] width 11 height 11
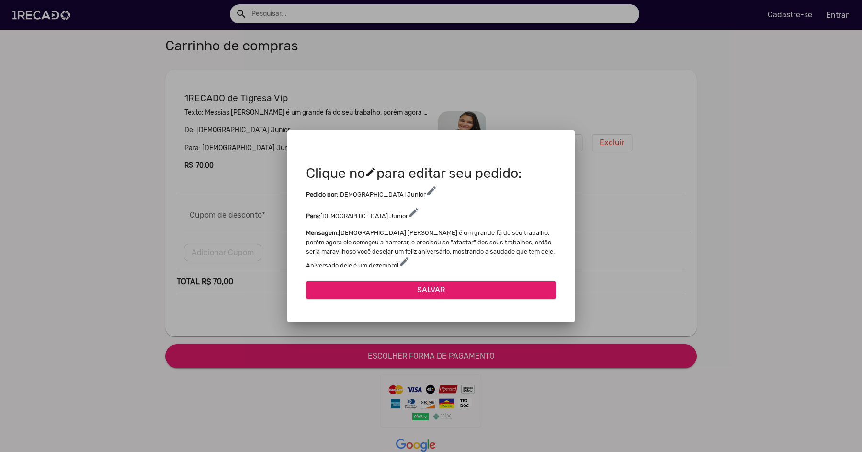
click at [426, 192] on span "edit" at bounding box center [431, 190] width 11 height 11
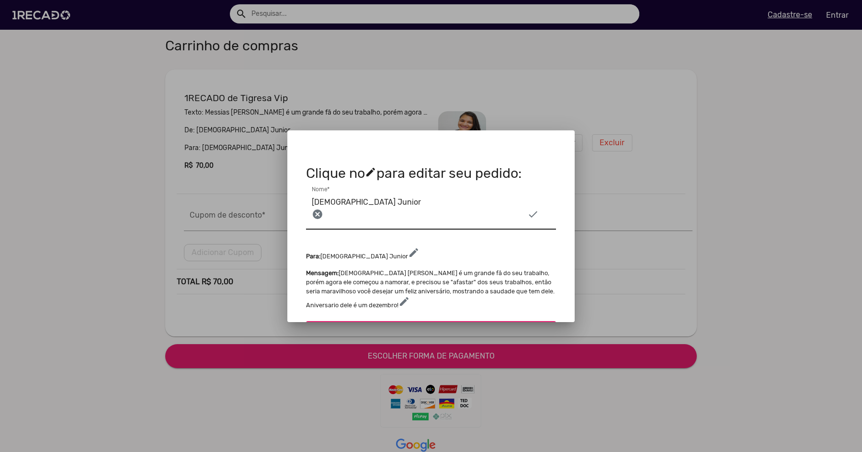
click at [355, 198] on input "[DEMOGRAPHIC_DATA] Junior" at bounding box center [431, 202] width 238 height 12
type input "Jean"
click at [535, 214] on div "check" at bounding box center [538, 213] width 23 height 11
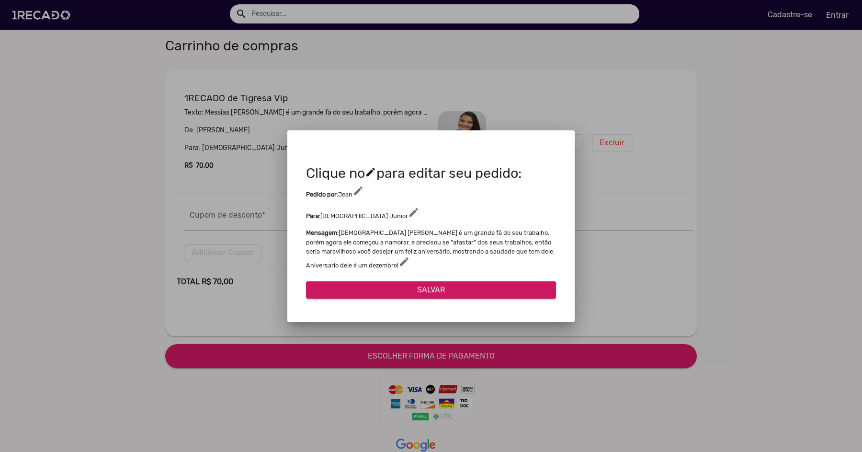
click at [410, 290] on button "SALVAR" at bounding box center [431, 289] width 250 height 17
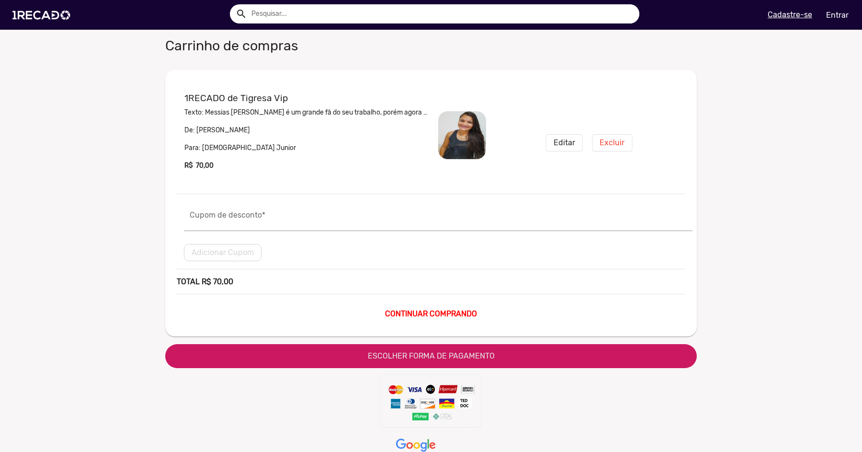
click at [372, 359] on span "ESCOLHER FORMA DE PAGAMENTO" at bounding box center [431, 355] width 127 height 9
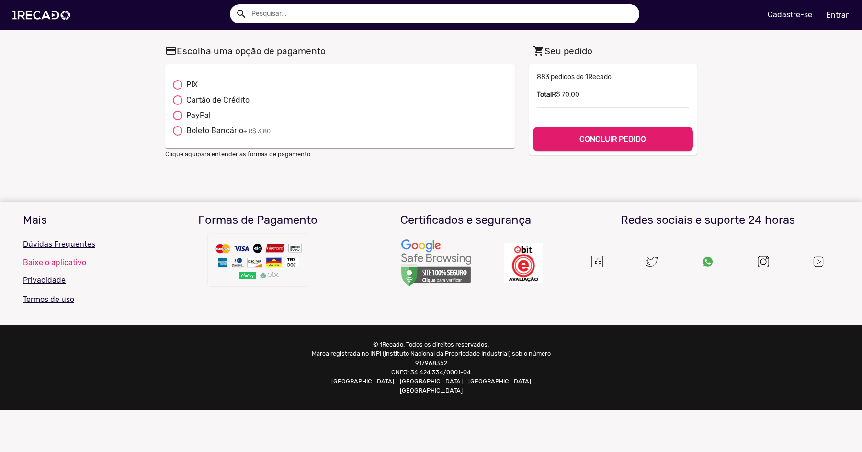
click at [183, 84] on div "PIX" at bounding box center [189, 84] width 15 height 11
click at [178, 90] on input "PIX" at bounding box center [177, 90] width 0 height 0
radio input "true"
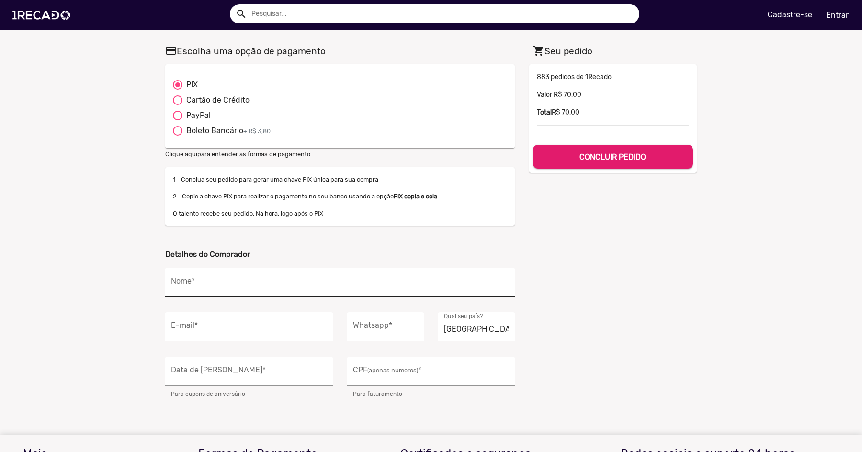
click at [350, 285] on input "Nome *" at bounding box center [340, 285] width 338 height 12
type input "[PERSON_NAME]"
type input "[EMAIL_ADDRESS][DOMAIN_NAME]"
type input "[PHONE_NUMBER]"
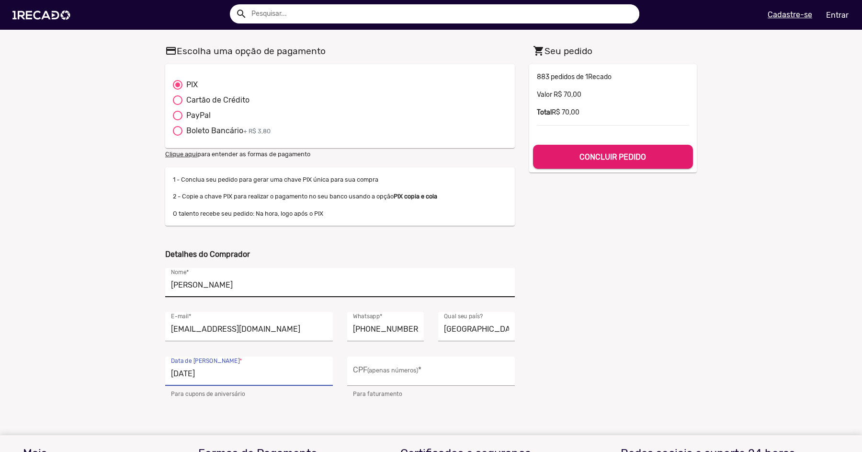
type input "[DATE]"
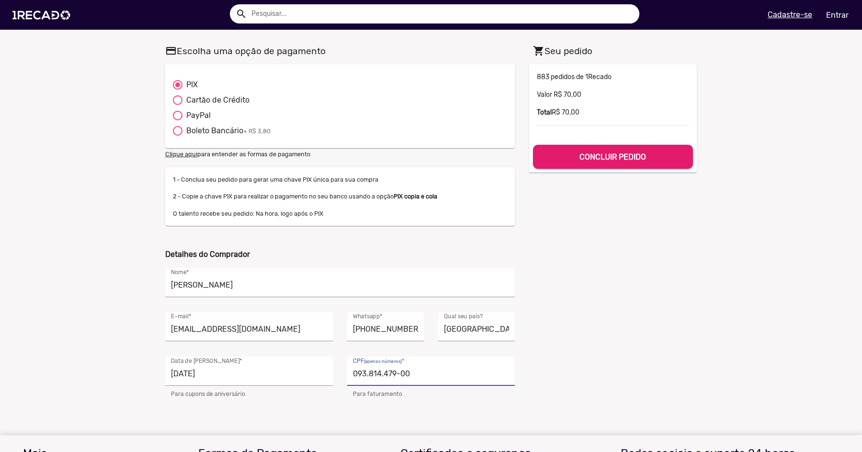
type input "093.814.479-00"
click at [585, 288] on div "shopping_cart Seu pedido 7000 883 pedidos de 1Recado Valor R$ 70,00 Total R$ 70…" at bounding box center [613, 220] width 182 height 359
click at [598, 164] on button "CONCLUIR PEDIDO" at bounding box center [613, 157] width 160 height 24
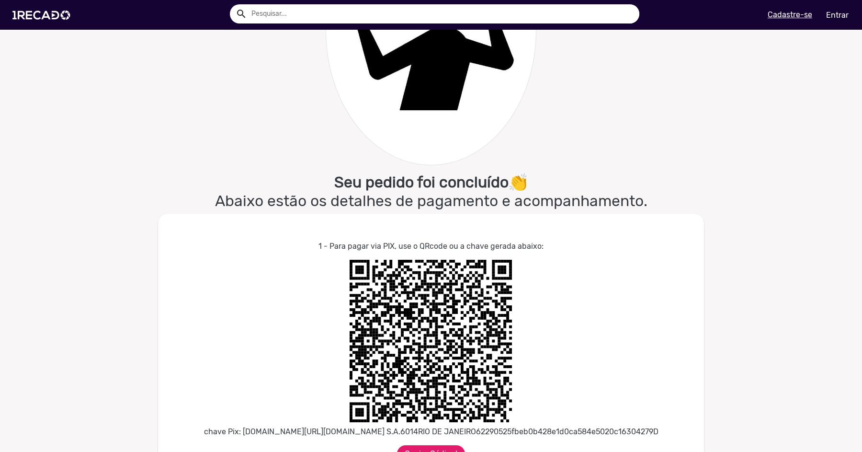
scroll to position [144, 0]
